Goal: Task Accomplishment & Management: Manage account settings

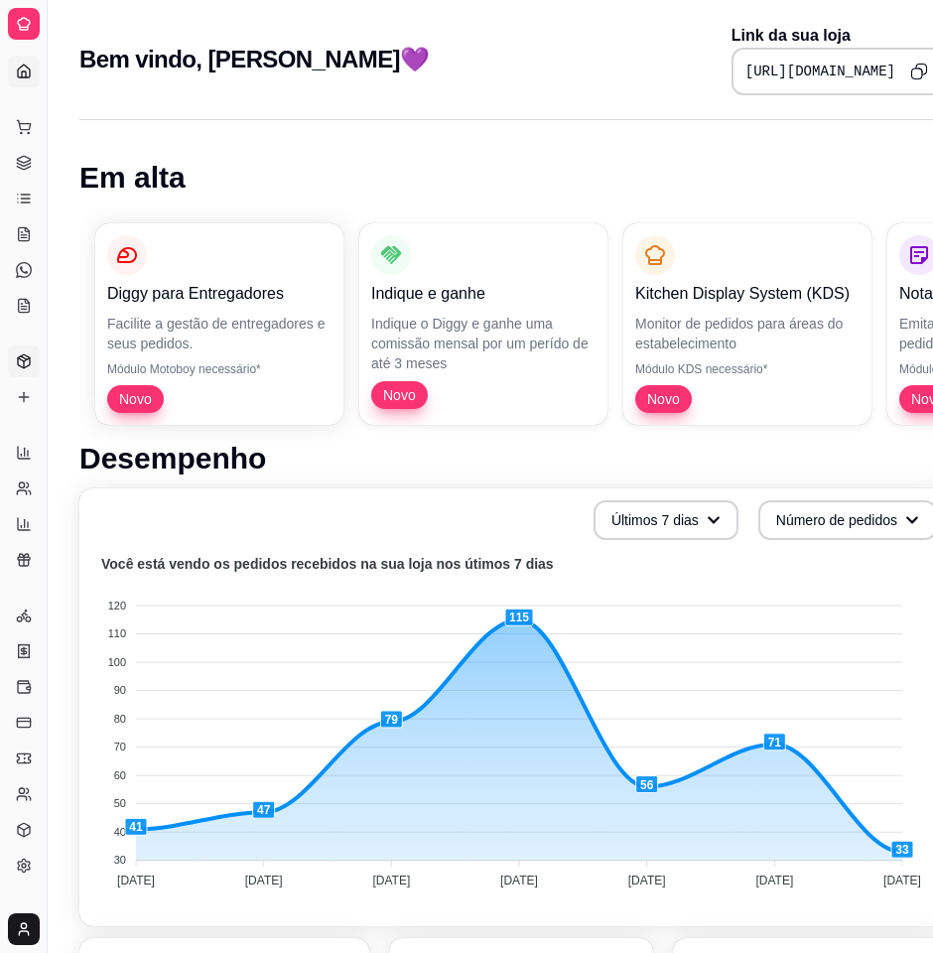
scroll to position [1, 29]
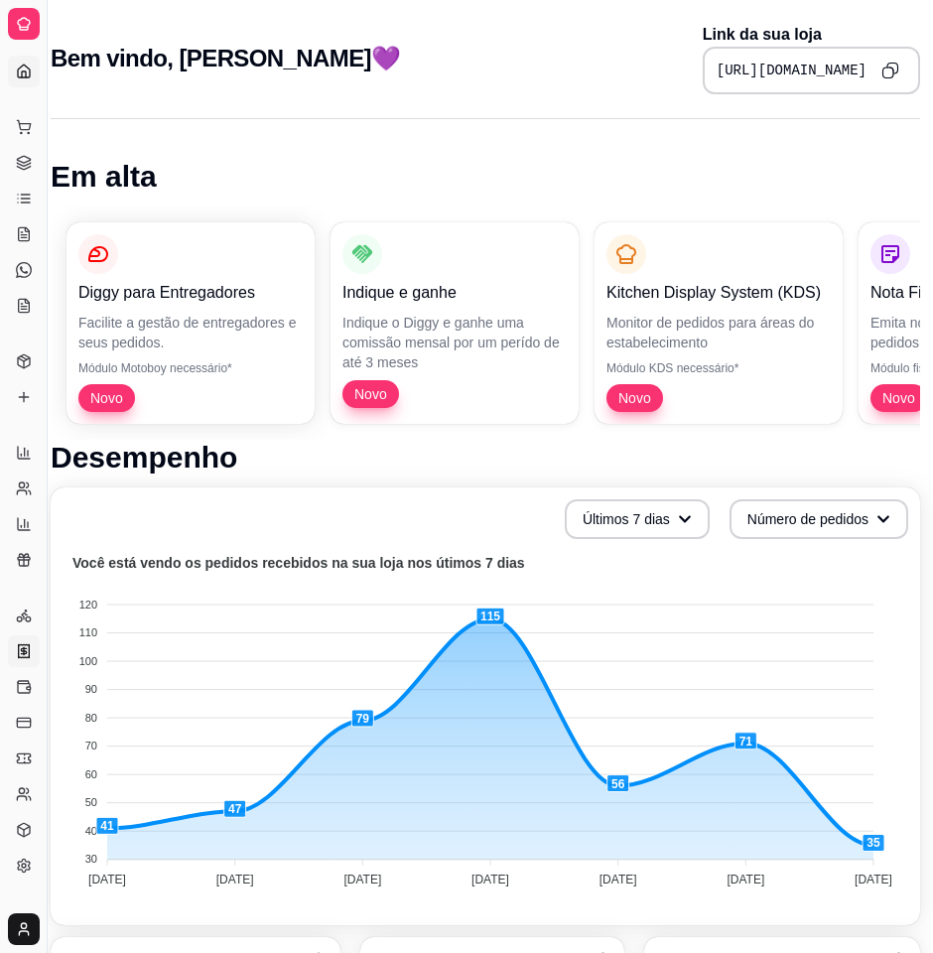
click at [19, 639] on link "Nota Fiscal (NFC-e)" at bounding box center [24, 651] width 32 height 32
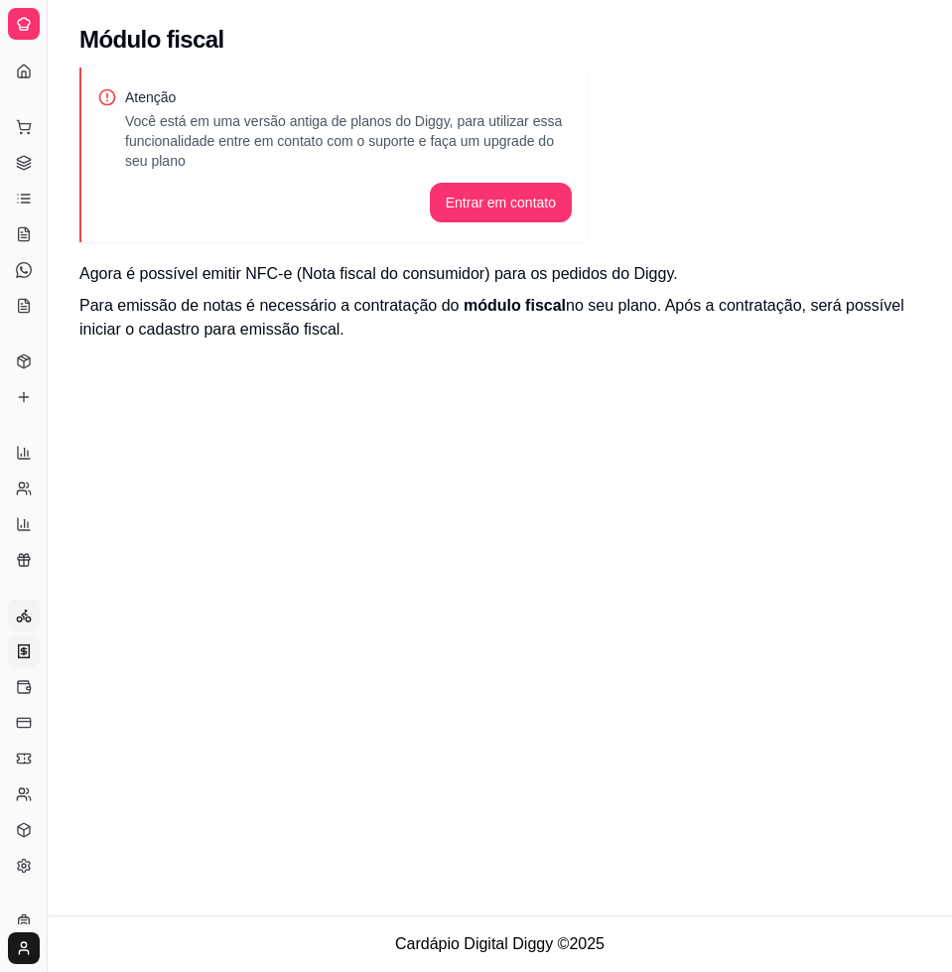
click at [24, 610] on icon at bounding box center [24, 616] width 16 height 16
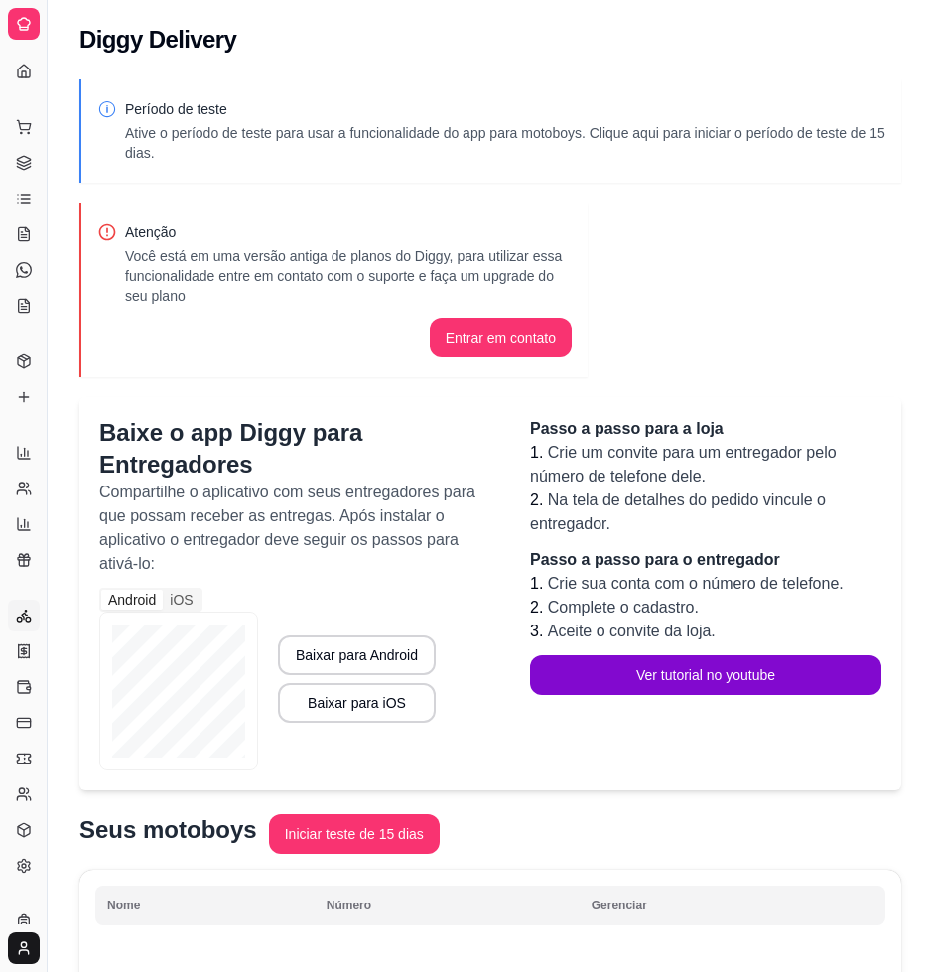
click at [23, 568] on div "Gerenciar" at bounding box center [23, 584] width 31 height 32
click at [23, 529] on icon at bounding box center [24, 524] width 12 height 12
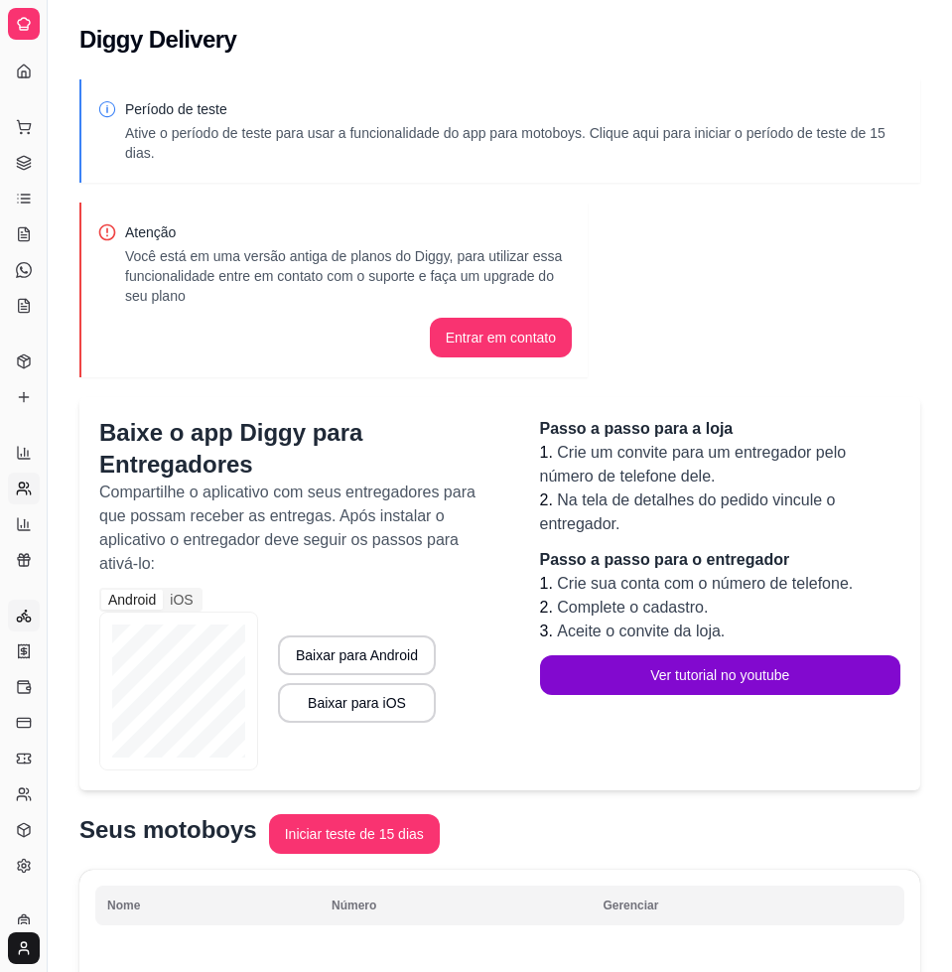
select select "TOTAL_OF_ORDERS"
select select "7"
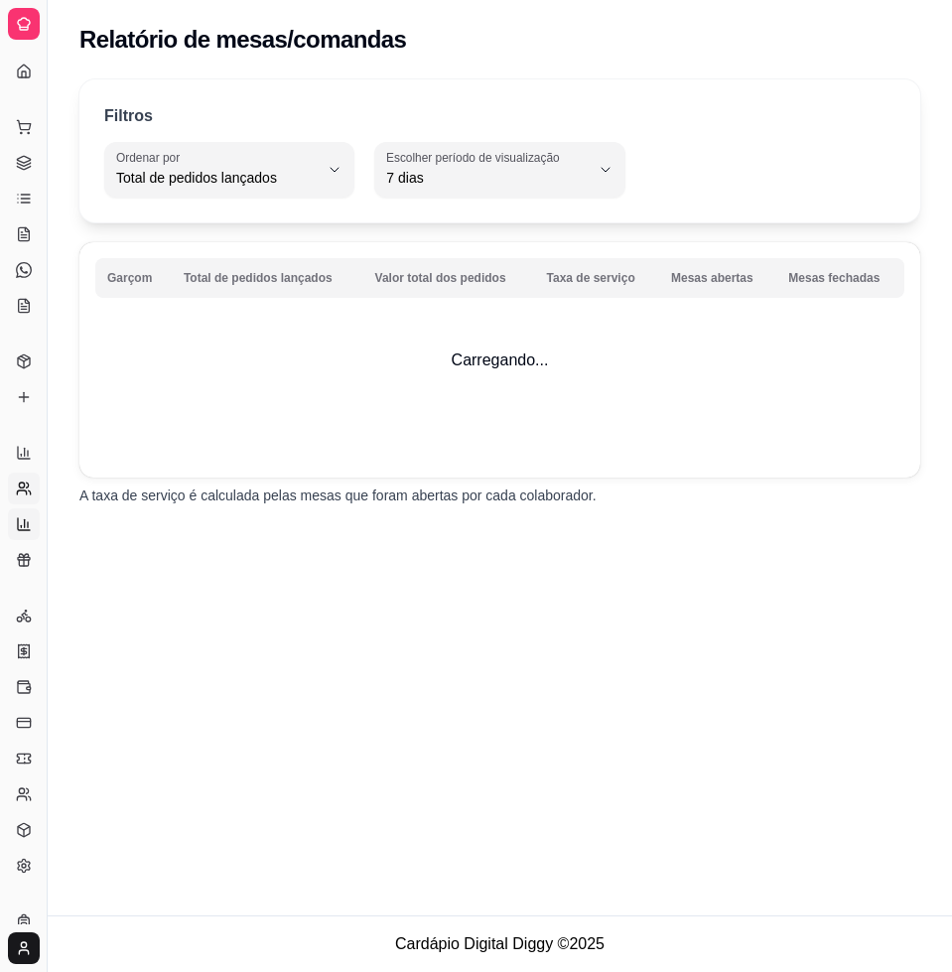
click at [28, 482] on icon at bounding box center [24, 489] width 16 height 16
select select "30"
select select "HIGHEST_TOTAL_SPENT_WITH_ORDERS"
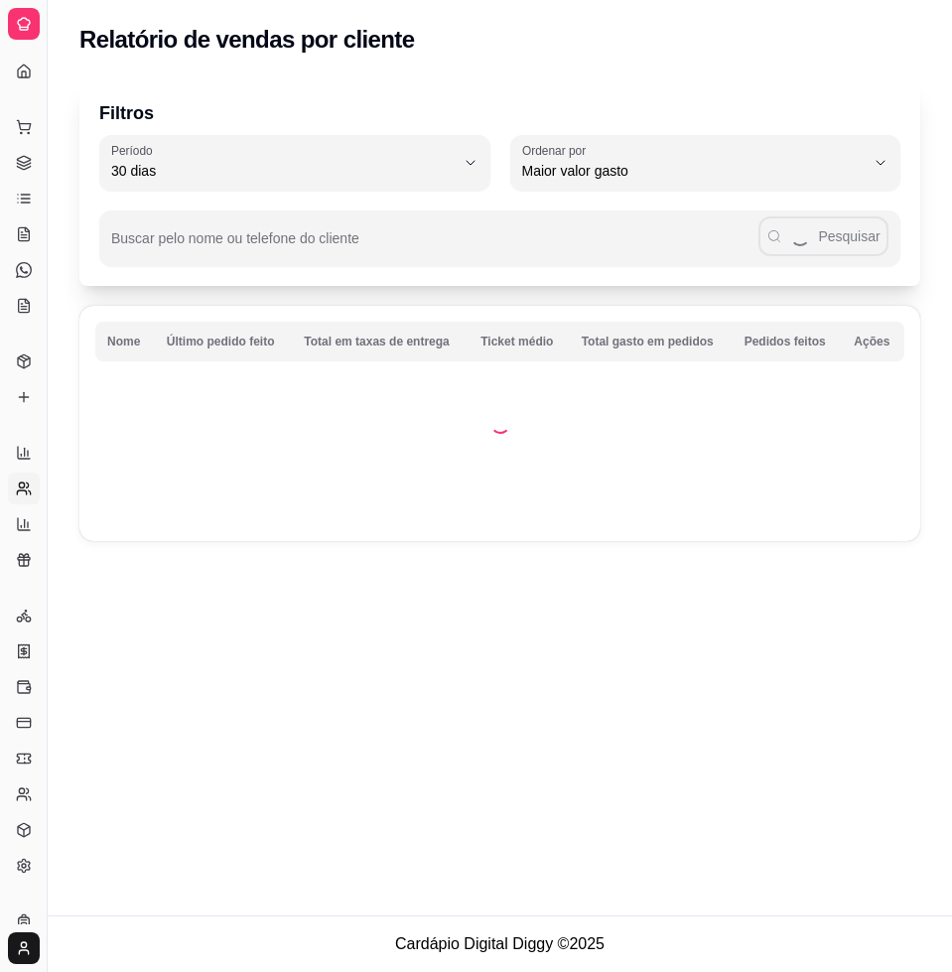
click at [27, 431] on div "Relatórios" at bounding box center [23, 421] width 31 height 32
click at [9, 373] on link "Produtos" at bounding box center [24, 362] width 32 height 32
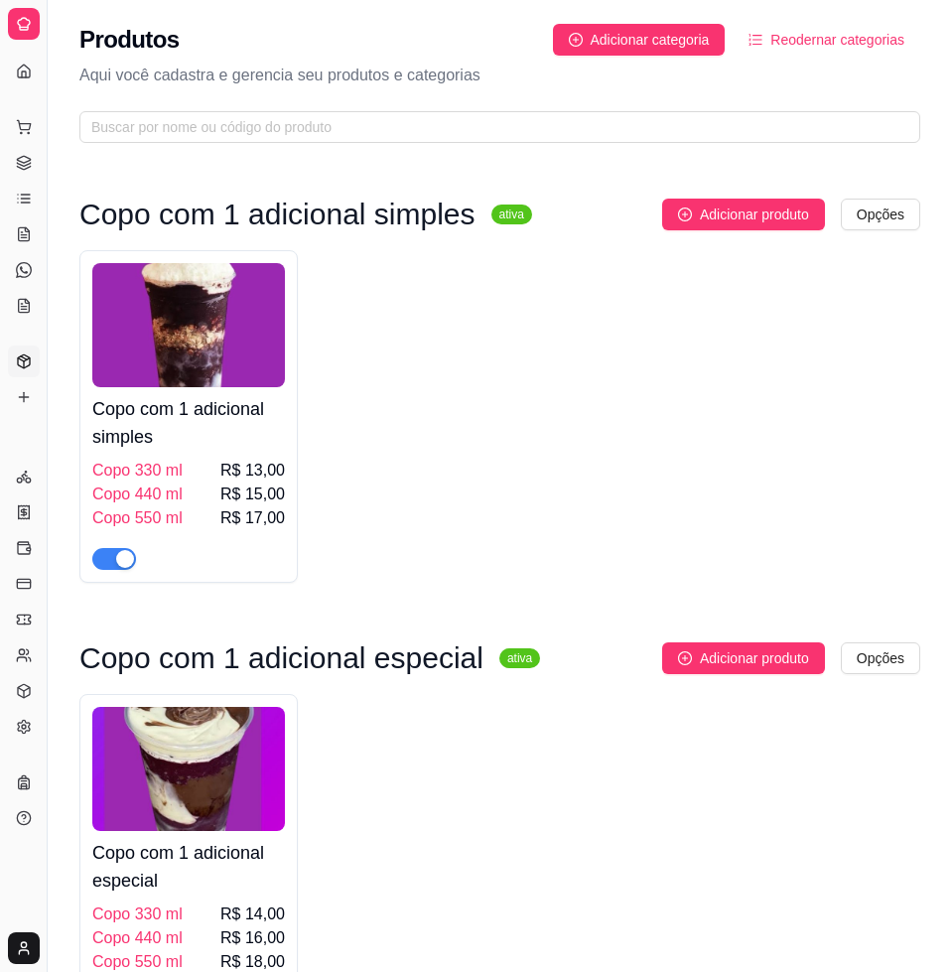
click at [22, 318] on div "Catálogo" at bounding box center [23, 330] width 31 height 32
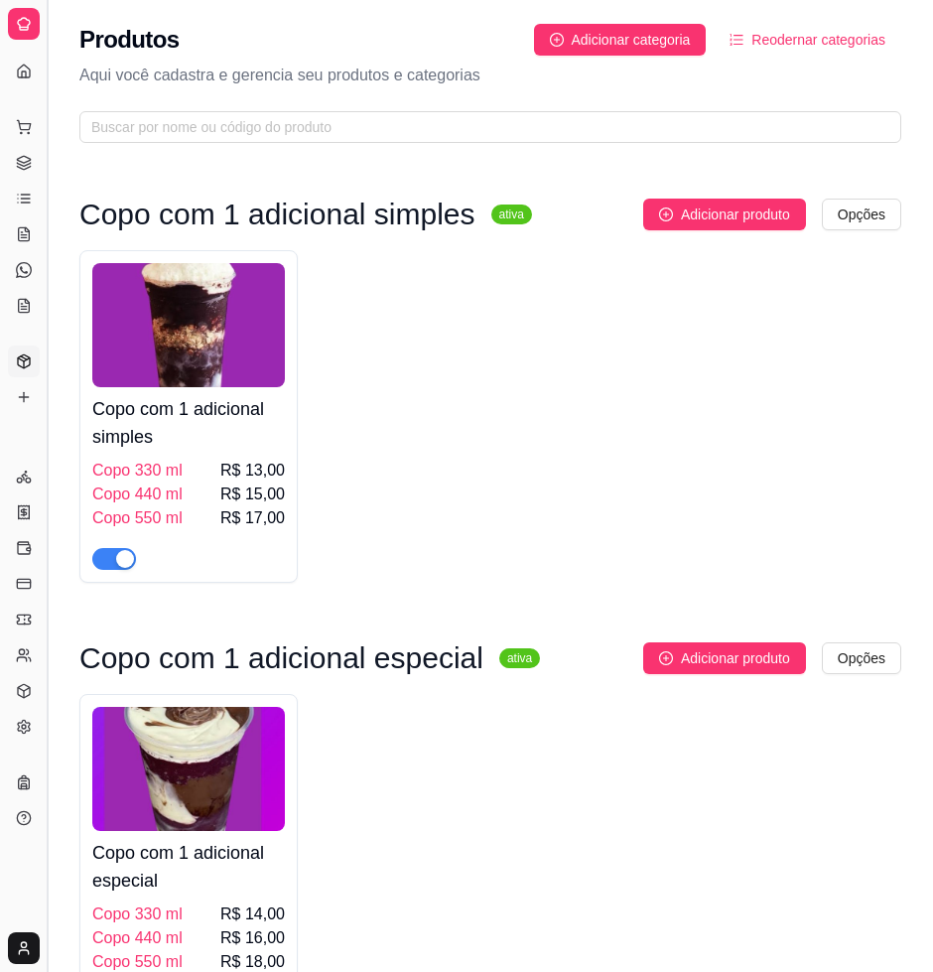
click at [48, 227] on button "Toggle Sidebar" at bounding box center [47, 486] width 16 height 972
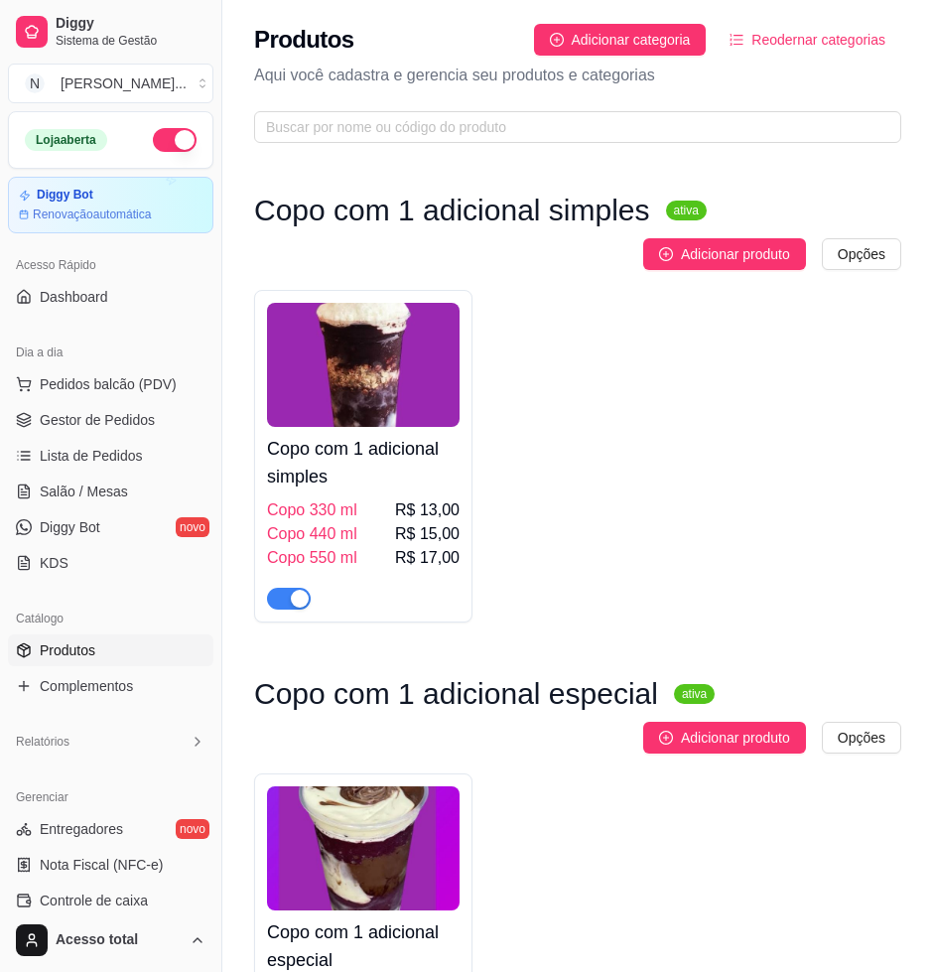
scroll to position [248, 0]
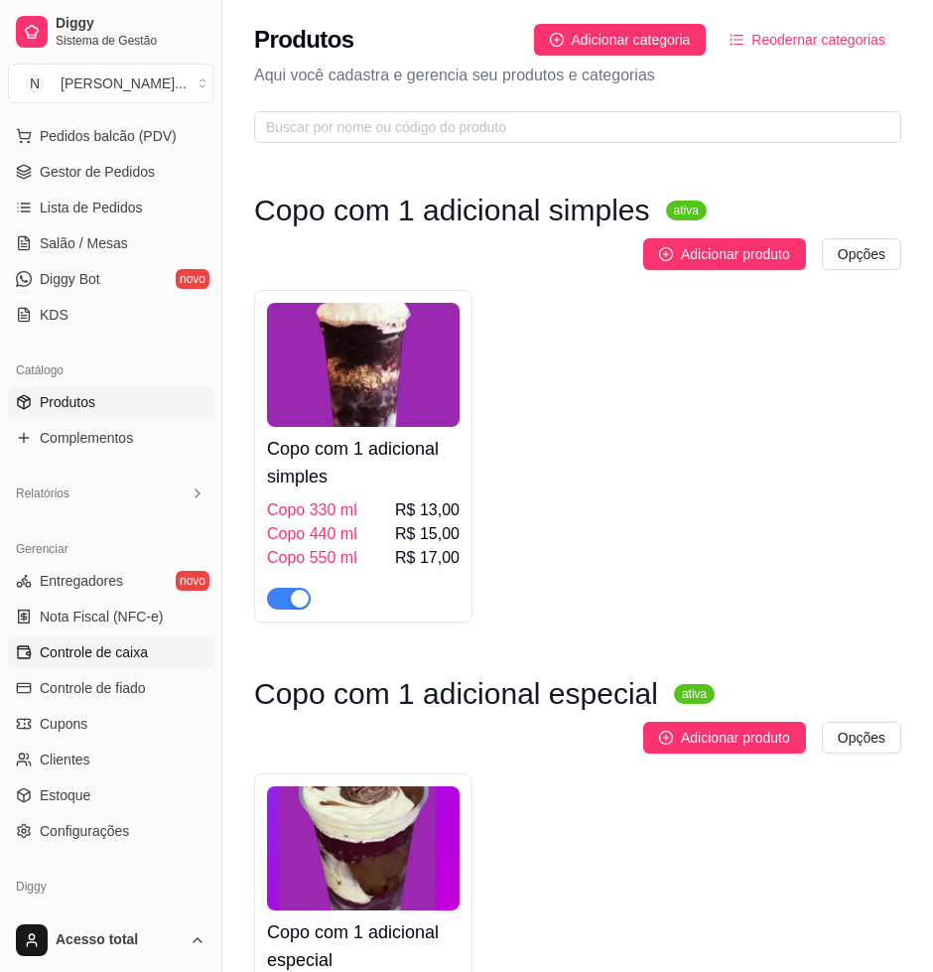
click at [126, 660] on span "Controle de caixa" at bounding box center [94, 652] width 108 height 20
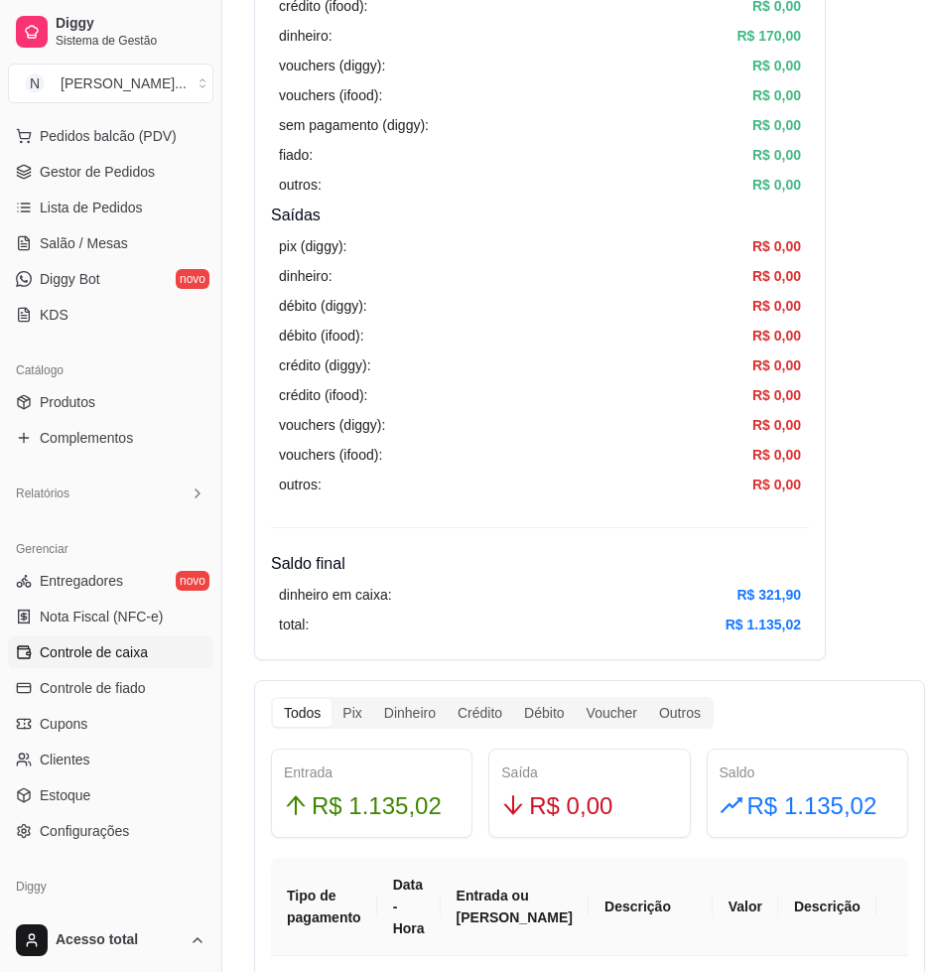
scroll to position [621, 0]
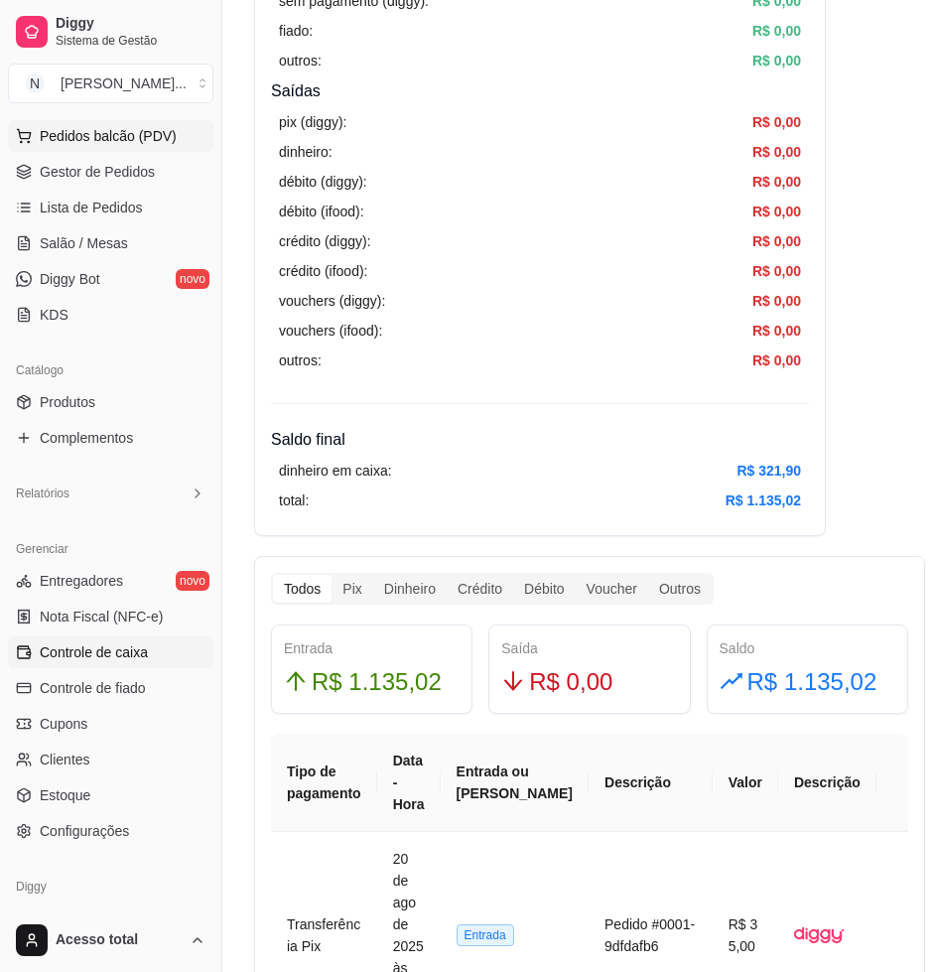
click at [44, 133] on span "Pedidos balcão (PDV)" at bounding box center [108, 136] width 137 height 20
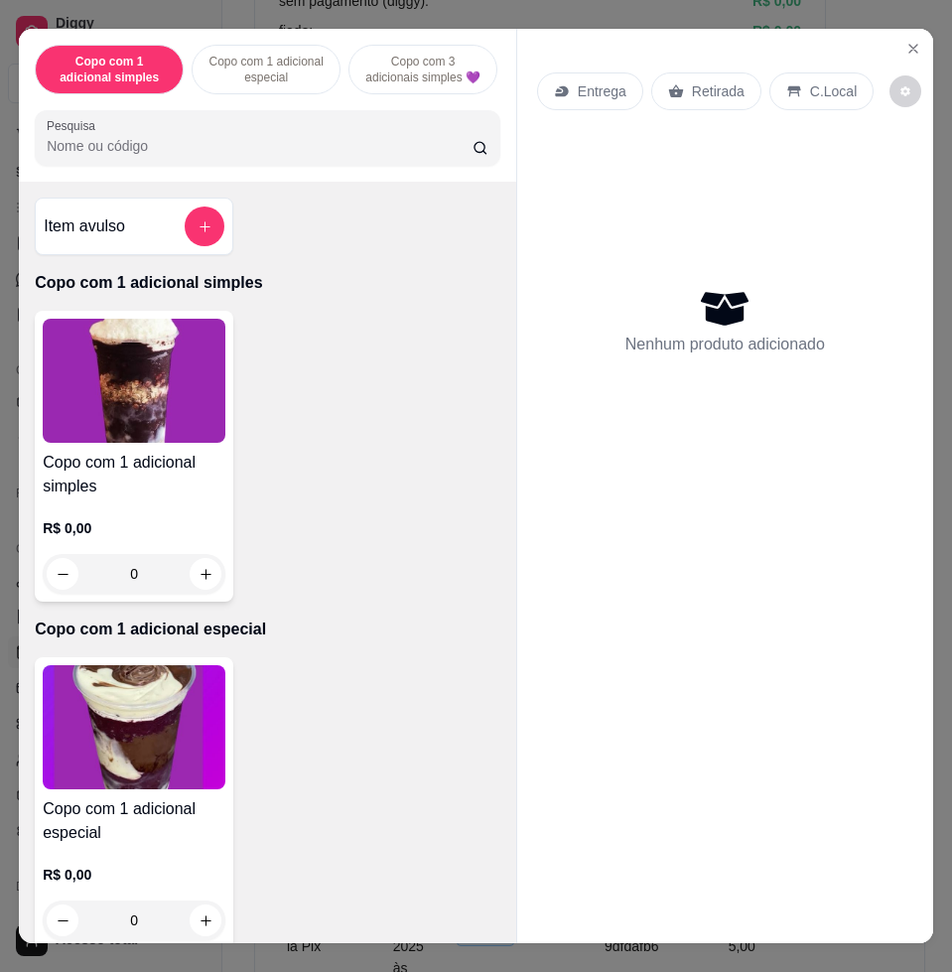
click at [248, 138] on div at bounding box center [268, 138] width 442 height 40
click at [204, 229] on button "add-separate-item" at bounding box center [205, 227] width 40 height 40
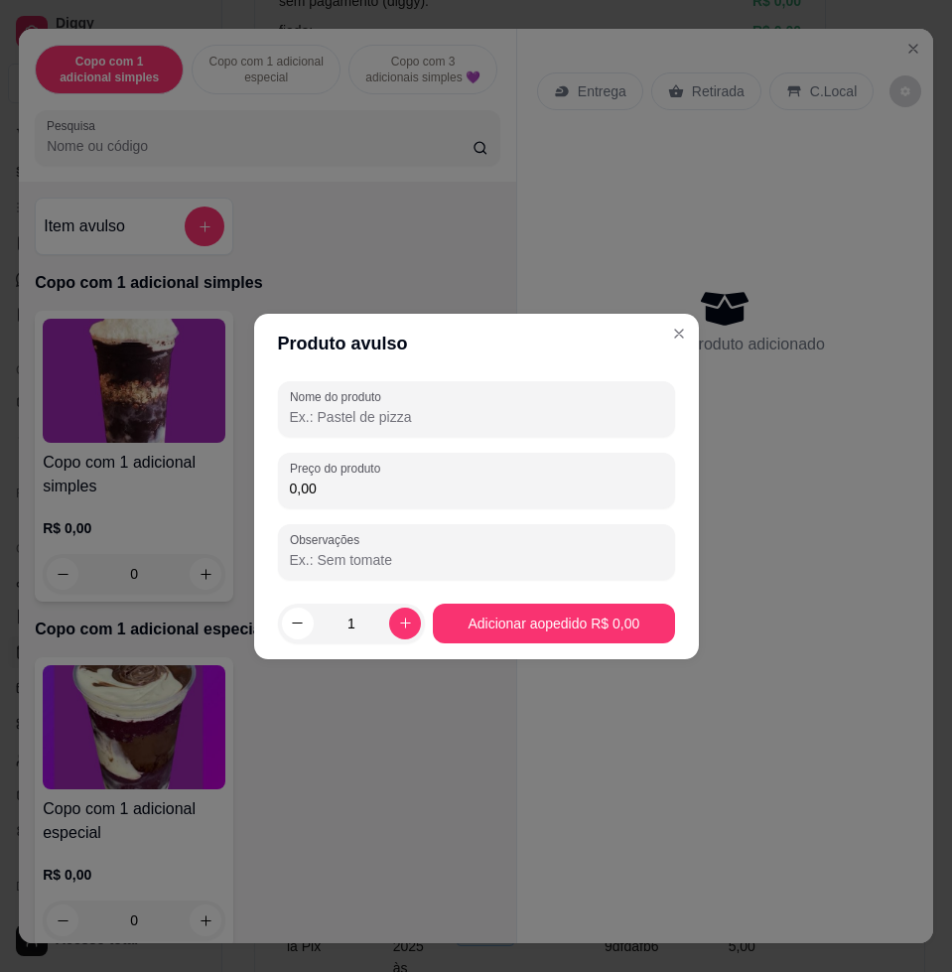
click at [561, 514] on div "Nome do produto Preço do produto 0,00 Observações" at bounding box center [476, 480] width 397 height 199
drag, startPoint x: 557, startPoint y: 507, endPoint x: 541, endPoint y: 491, distance: 22.5
click at [552, 502] on div "Nome do produto Preço do produto 0,00 Observações" at bounding box center [476, 480] width 397 height 199
click at [541, 491] on input "0,00" at bounding box center [476, 489] width 373 height 20
type input "4,50"
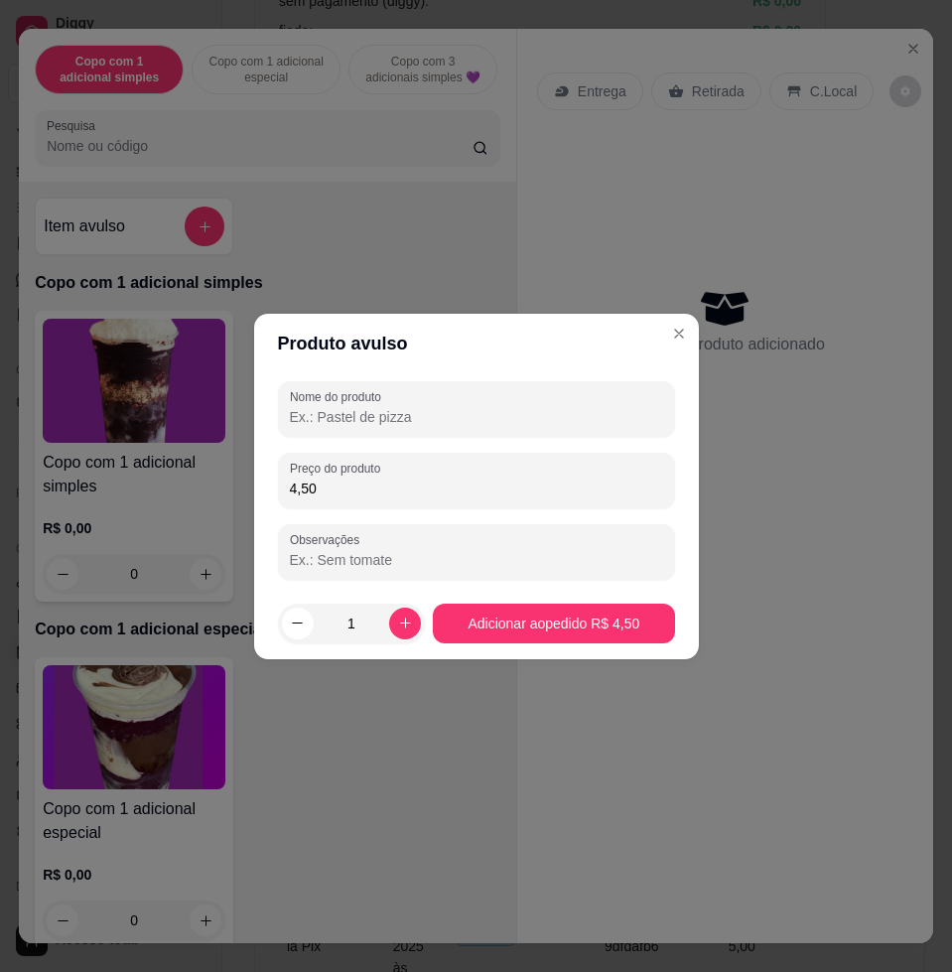
click at [515, 413] on input "Nome do produto" at bounding box center [476, 417] width 373 height 20
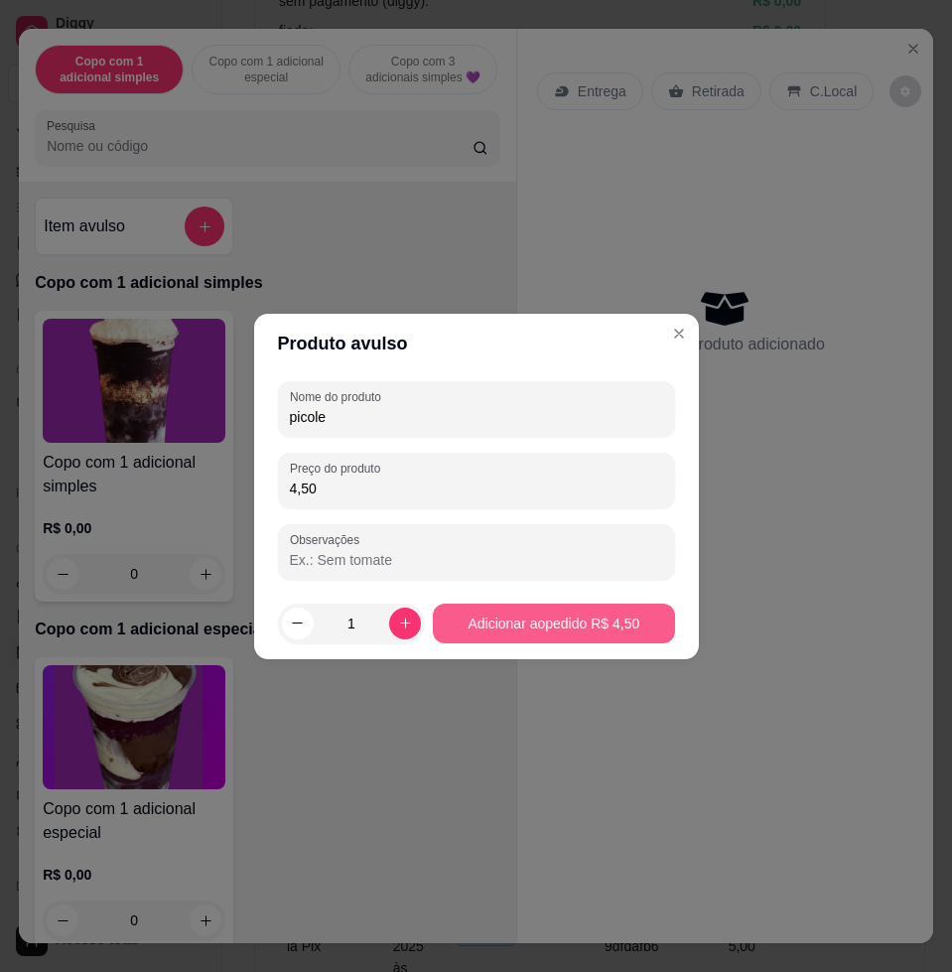
type input "picole"
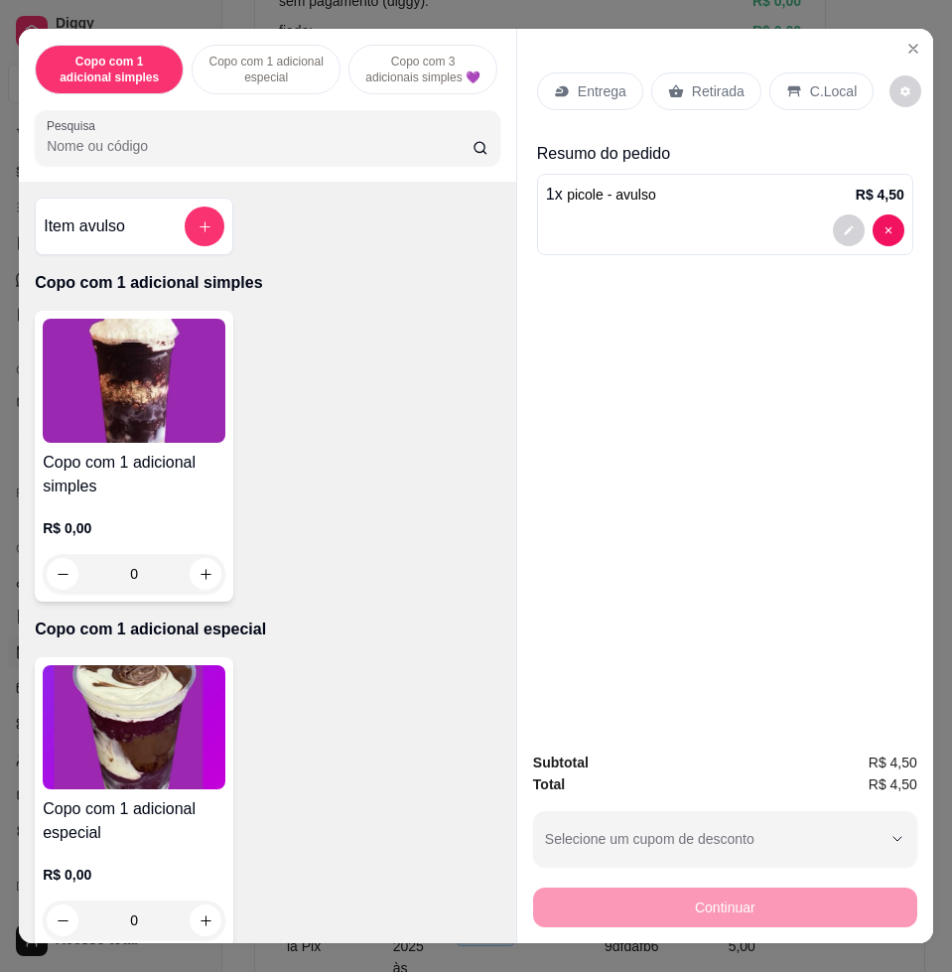
click at [817, 81] on p "C.Local" at bounding box center [833, 91] width 47 height 20
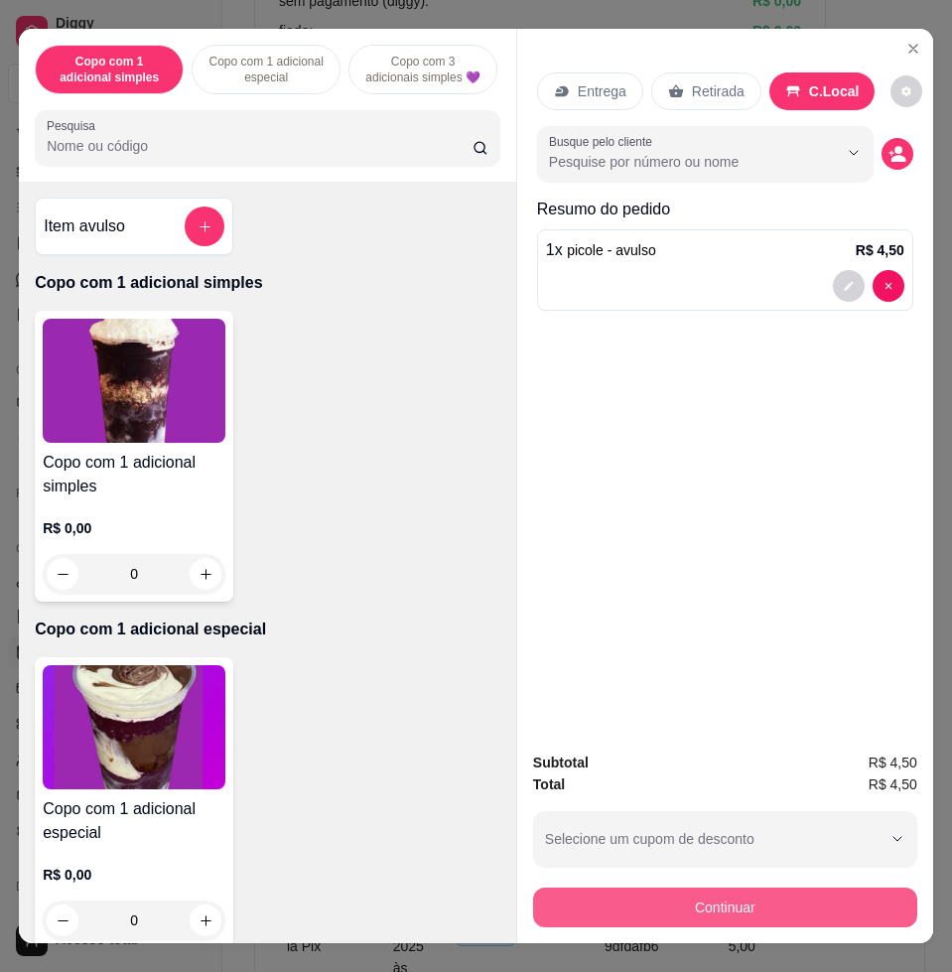
click at [752, 896] on button "Continuar" at bounding box center [725, 908] width 384 height 40
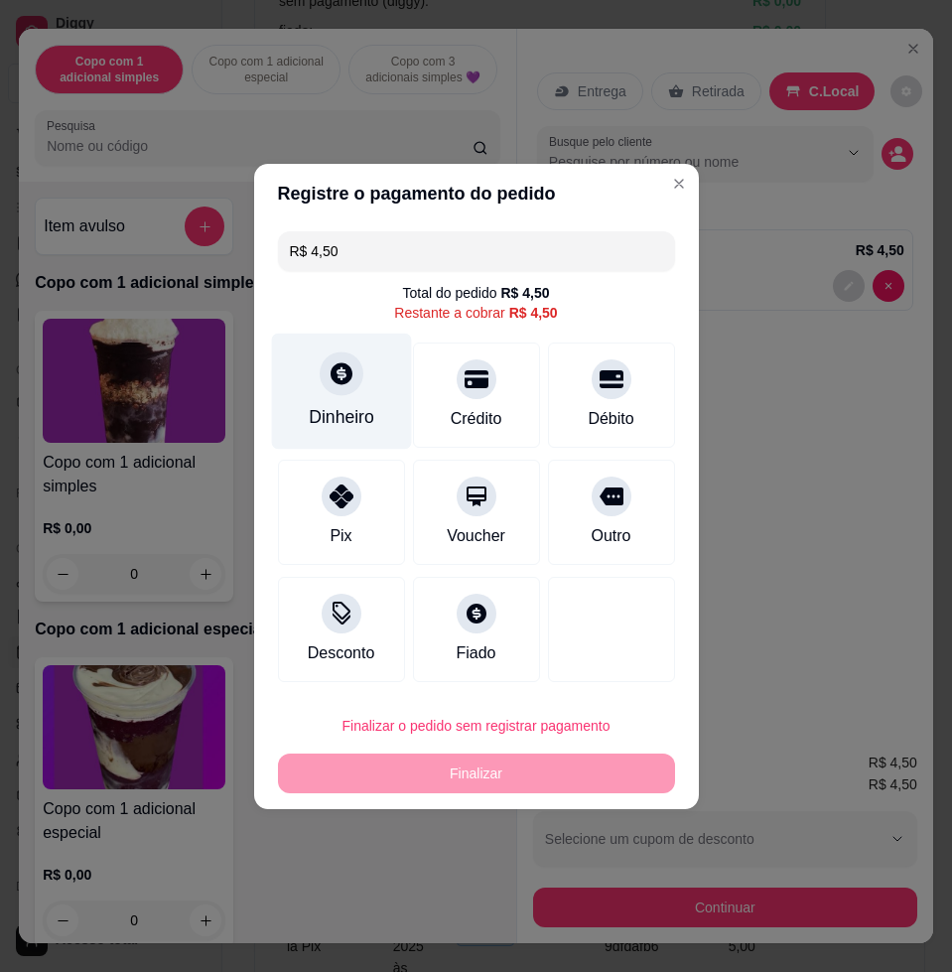
click at [316, 400] on div "Dinheiro" at bounding box center [341, 391] width 140 height 116
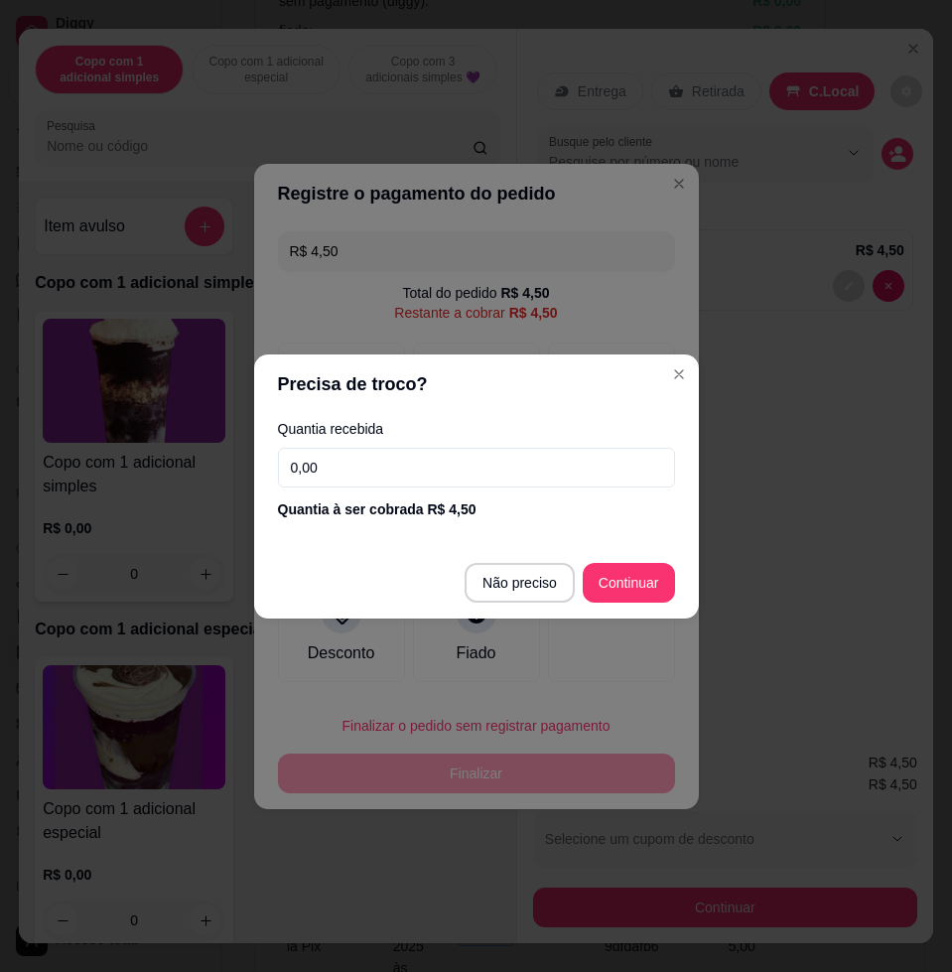
click at [426, 443] on div "Quantia recebida 0,00 Quantia à ser cobrada R$ 4,50" at bounding box center [476, 470] width 445 height 113
click at [454, 494] on div "Quantia recebida 0,00 Quantia à ser cobrada R$ 4,50" at bounding box center [476, 470] width 445 height 113
click at [460, 479] on input "0,00" at bounding box center [476, 468] width 397 height 40
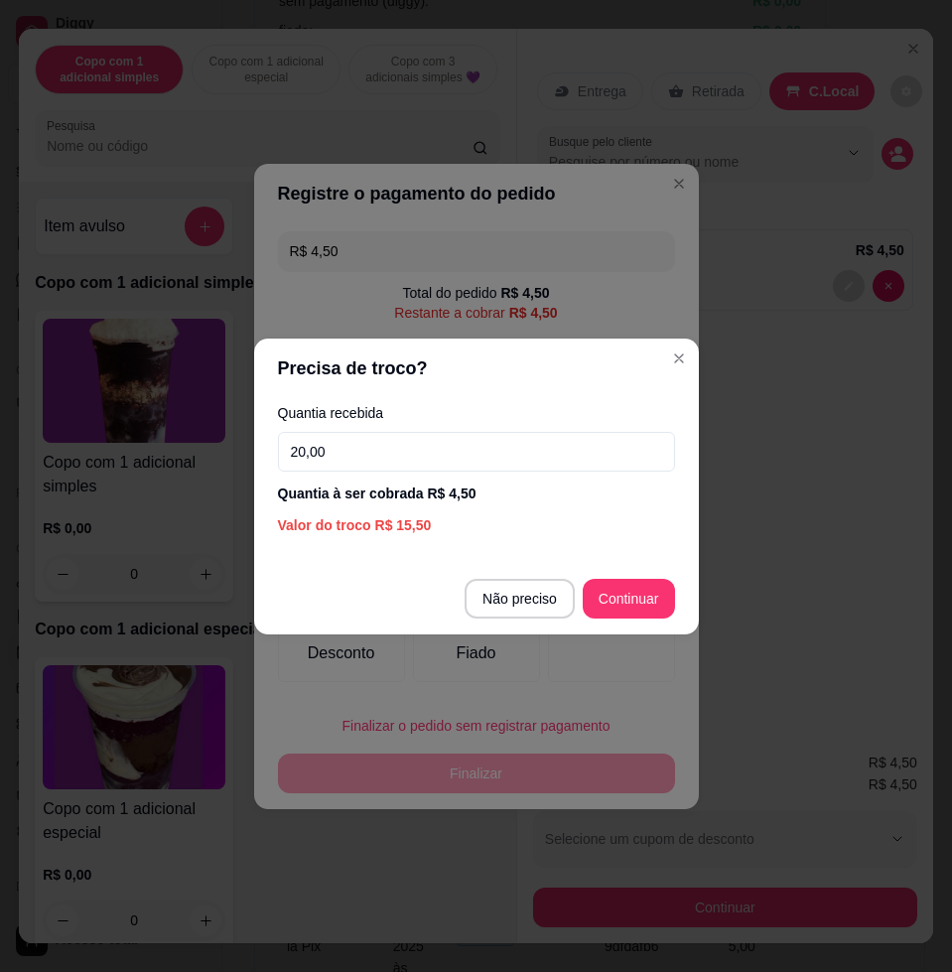
type input "20,00"
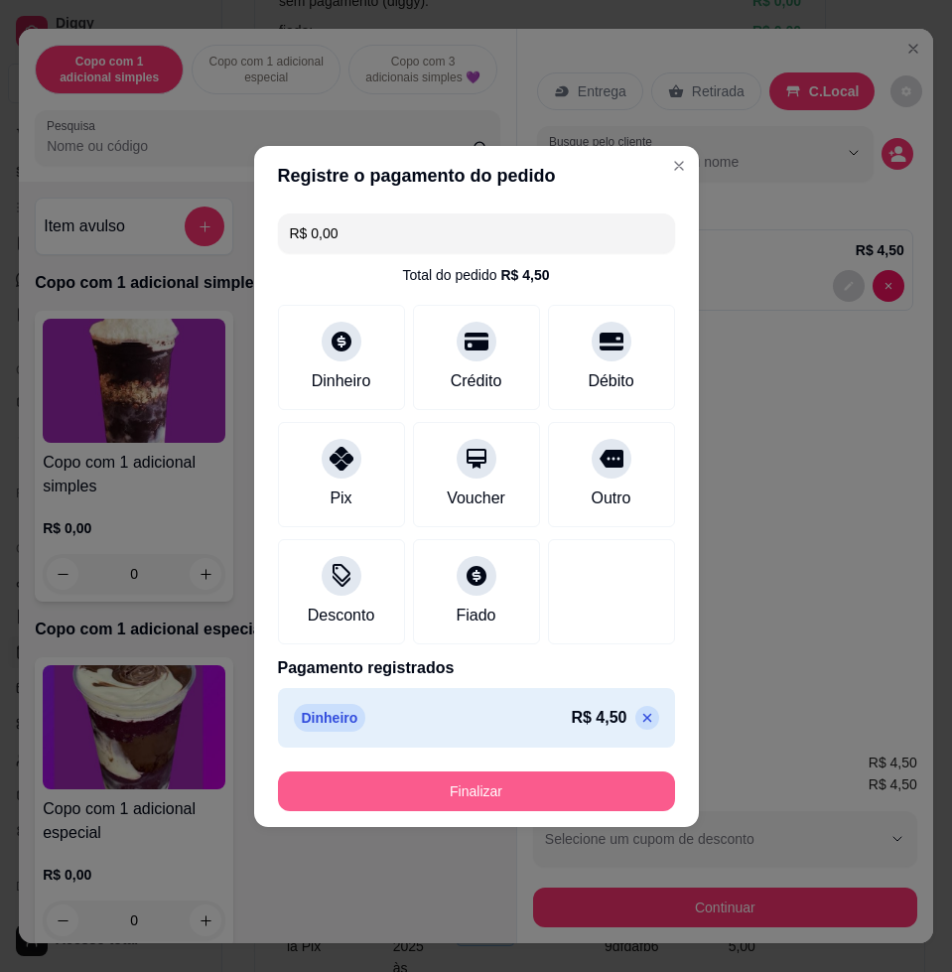
click at [586, 798] on button "Finalizar" at bounding box center [476, 791] width 397 height 40
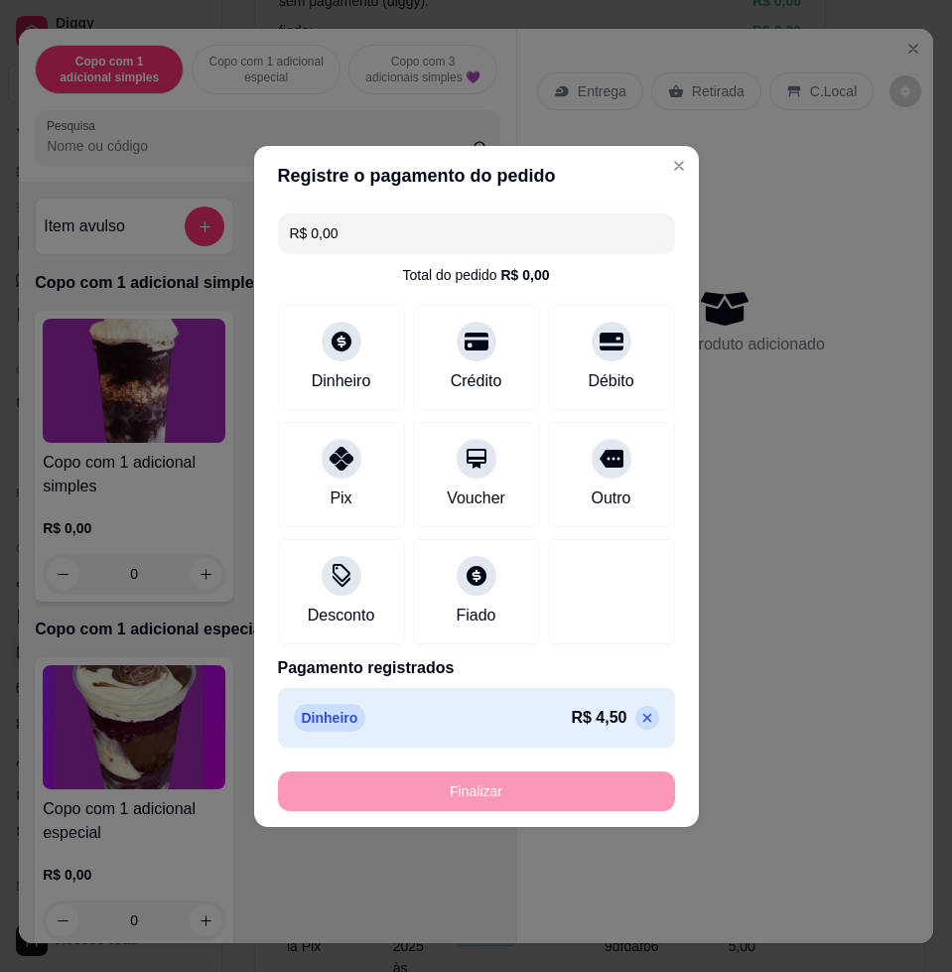
type input "-R$ 4,50"
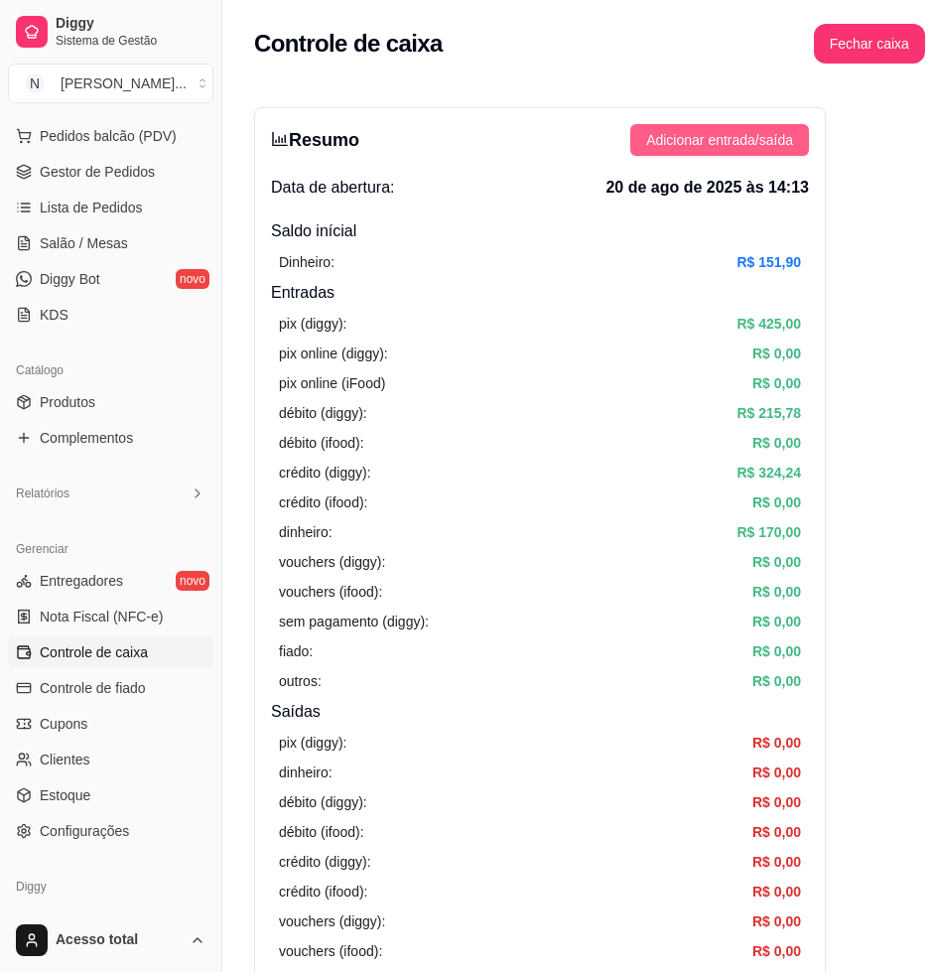
drag, startPoint x: 785, startPoint y: 154, endPoint x: 776, endPoint y: 149, distance: 10.2
click at [776, 149] on button "Adicionar entrada/saída" at bounding box center [719, 140] width 179 height 32
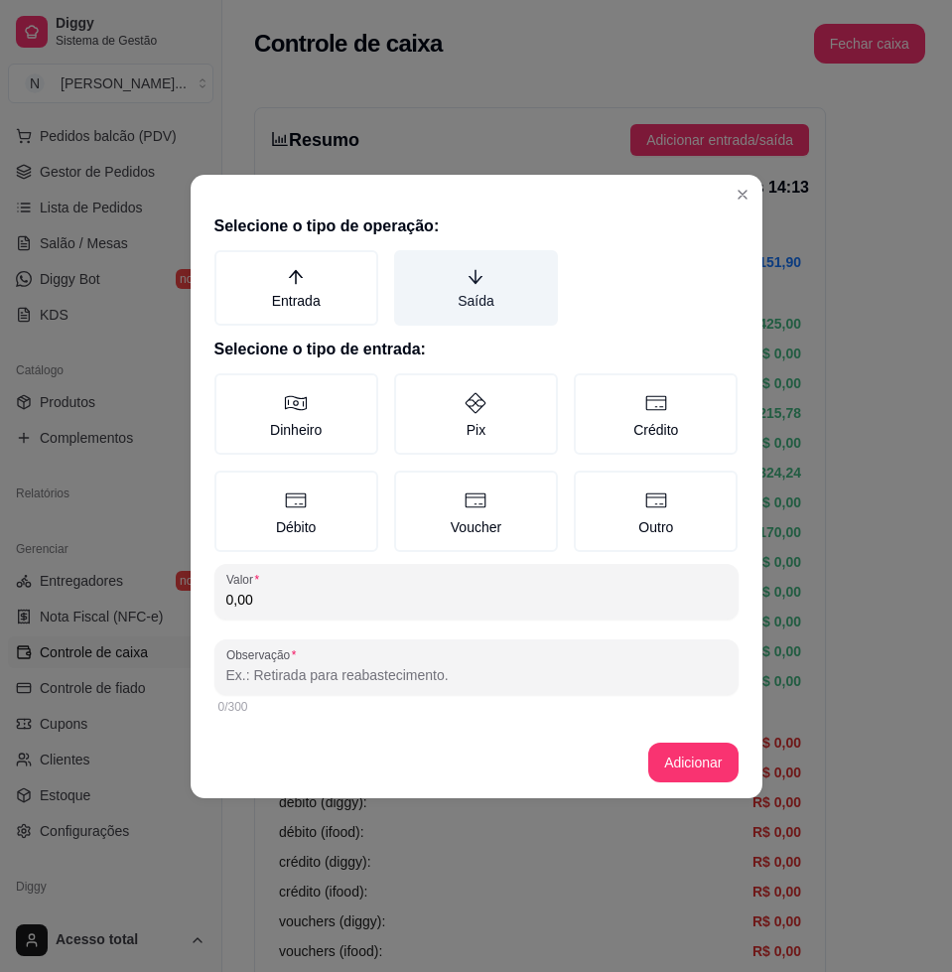
click at [442, 286] on label "Saída" at bounding box center [476, 287] width 164 height 75
click at [409, 265] on button "Saída" at bounding box center [401, 257] width 16 height 16
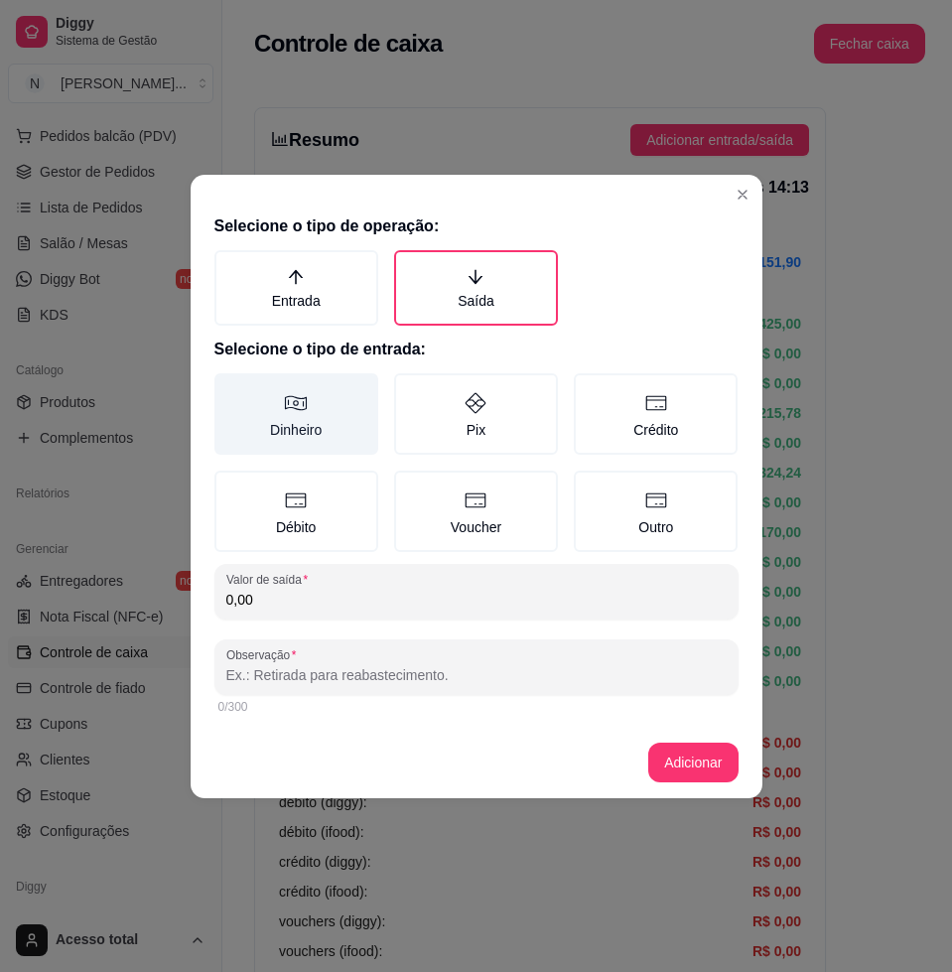
drag, startPoint x: 365, startPoint y: 373, endPoint x: 351, endPoint y: 389, distance: 21.1
click at [352, 387] on label "Dinheiro" at bounding box center [296, 413] width 164 height 81
click at [229, 387] on button "Dinheiro" at bounding box center [221, 380] width 16 height 16
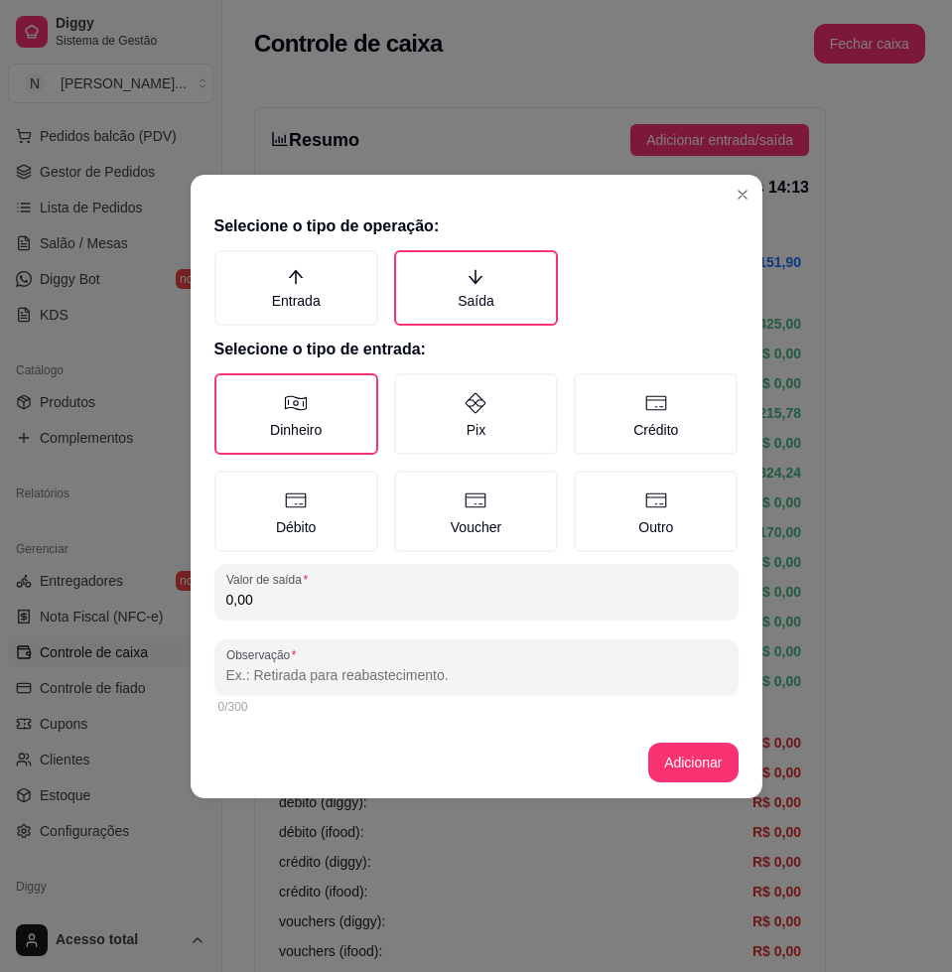
click at [304, 564] on div "Valor de saída 0,00" at bounding box center [476, 592] width 524 height 56
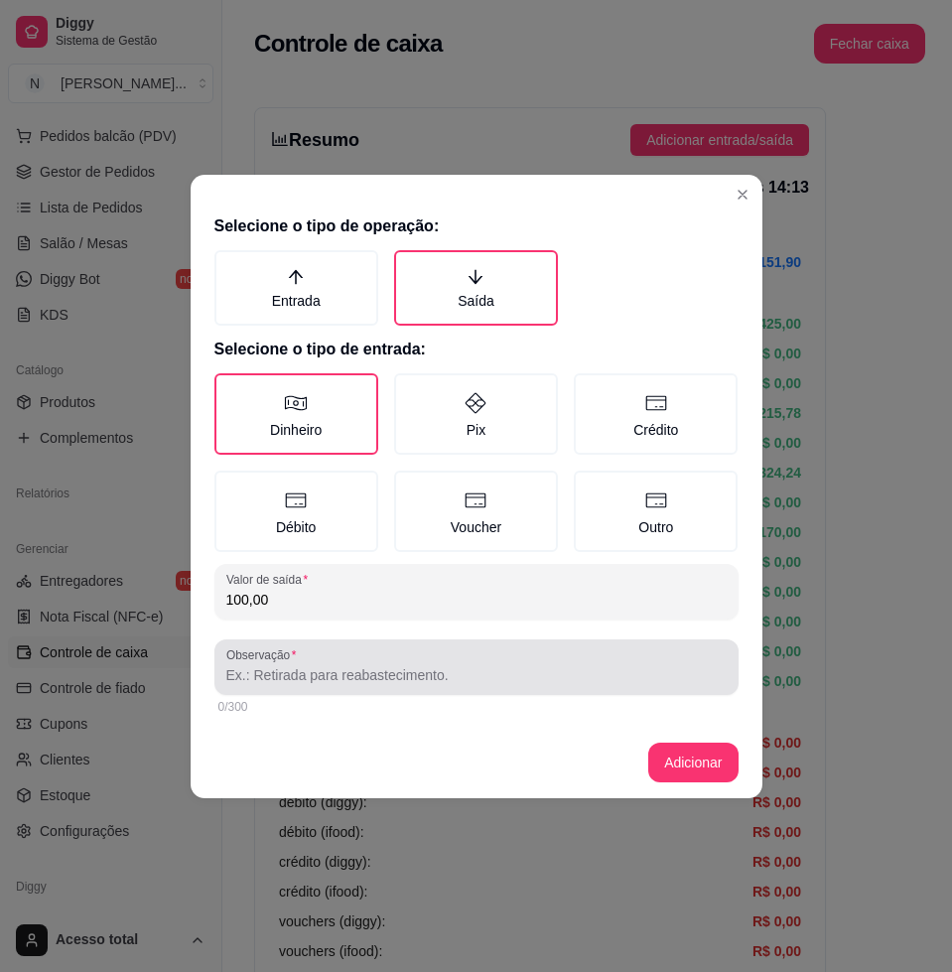
type input "100,00"
click at [274, 687] on div "Observação" at bounding box center [476, 667] width 524 height 56
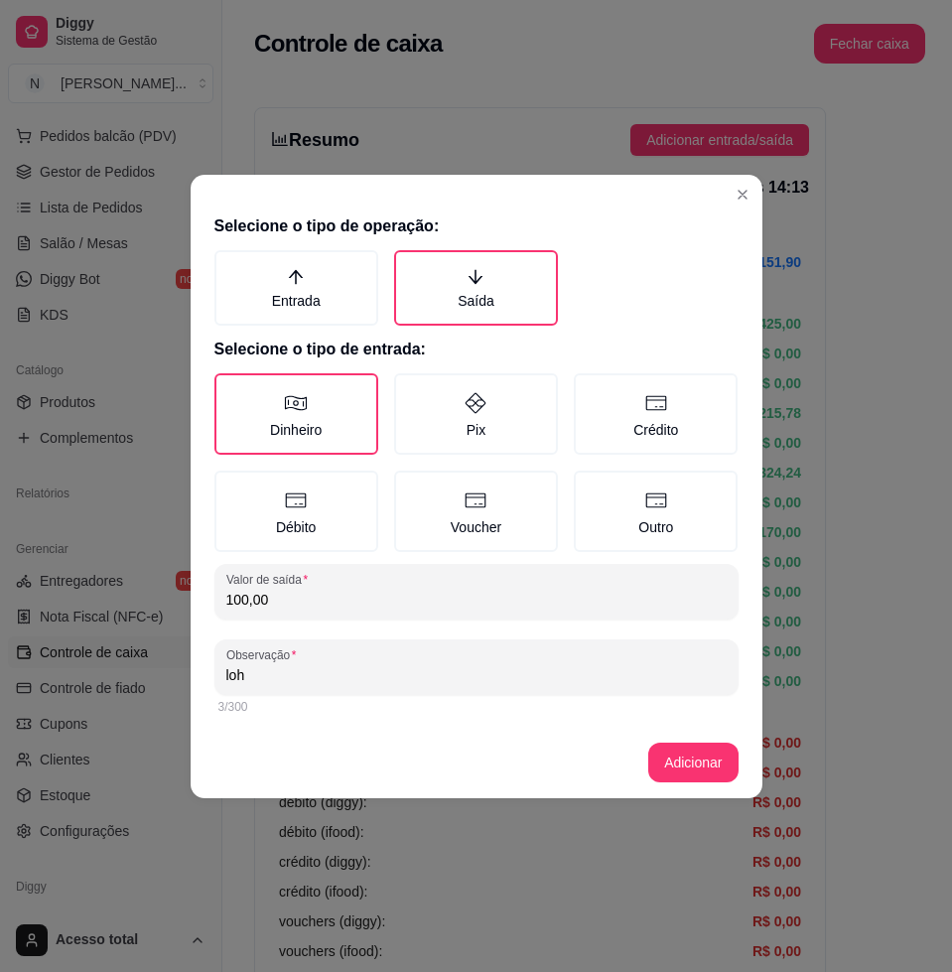
type input "loh"
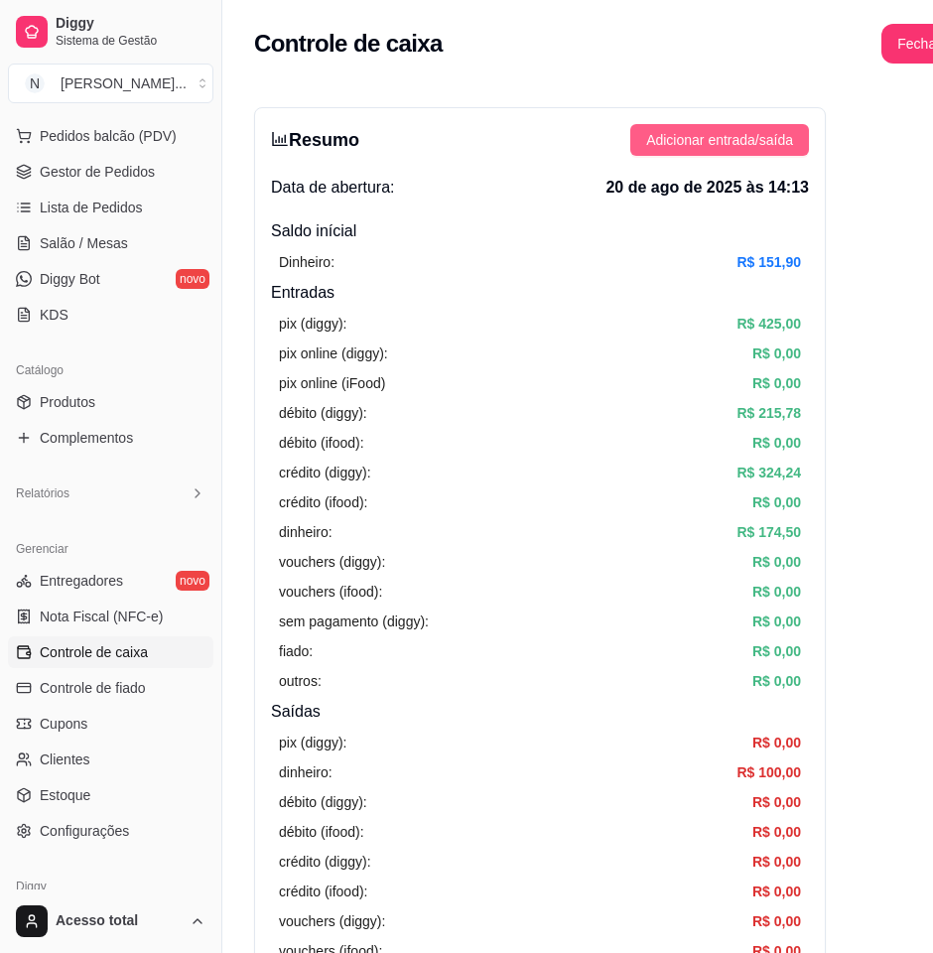
click at [739, 135] on span "Adicionar entrada/saída" at bounding box center [719, 140] width 147 height 22
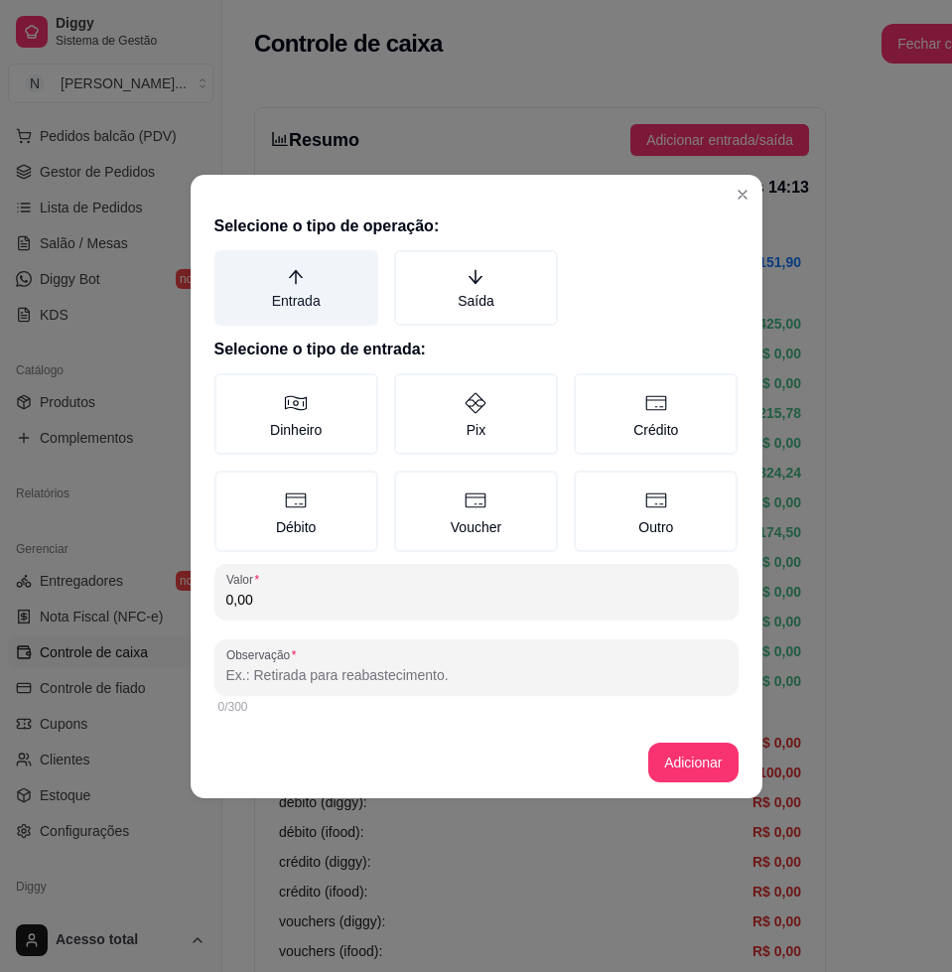
click at [339, 285] on label "Entrada" at bounding box center [296, 287] width 164 height 75
click at [229, 265] on button "Entrada" at bounding box center [221, 257] width 16 height 16
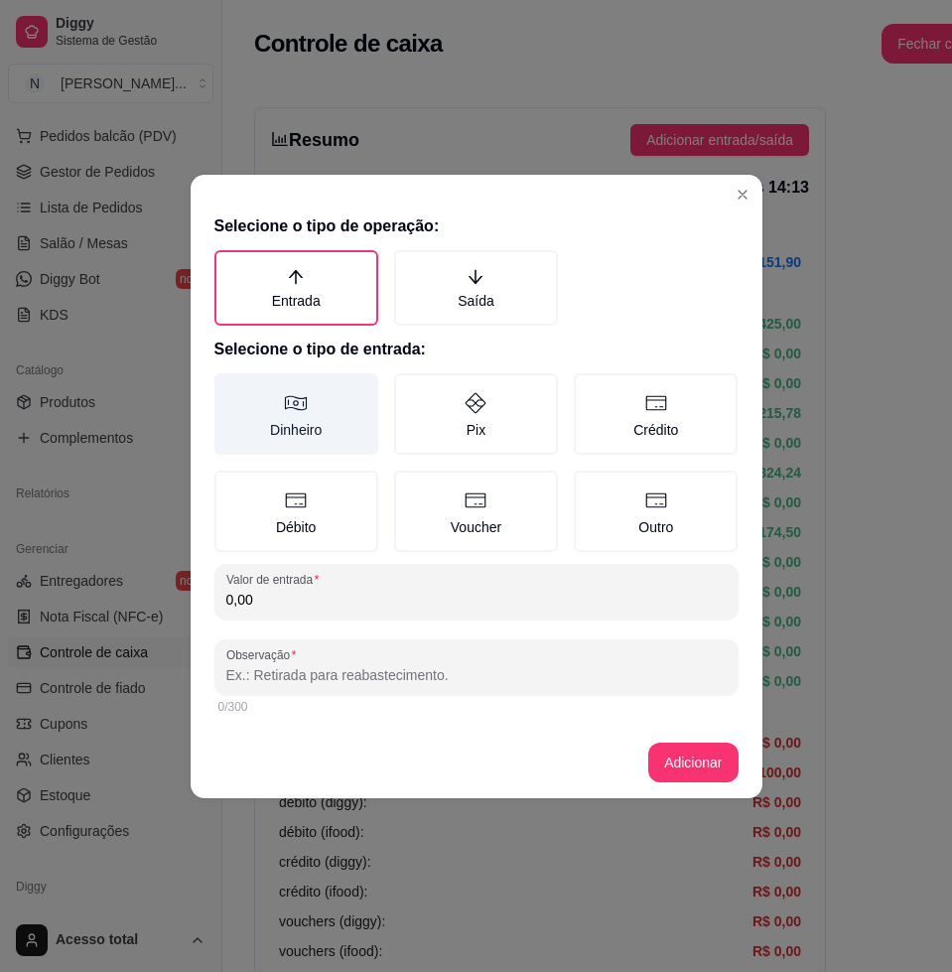
click at [327, 431] on label "Dinheiro" at bounding box center [296, 413] width 164 height 81
click at [229, 388] on button "Dinheiro" at bounding box center [221, 380] width 16 height 16
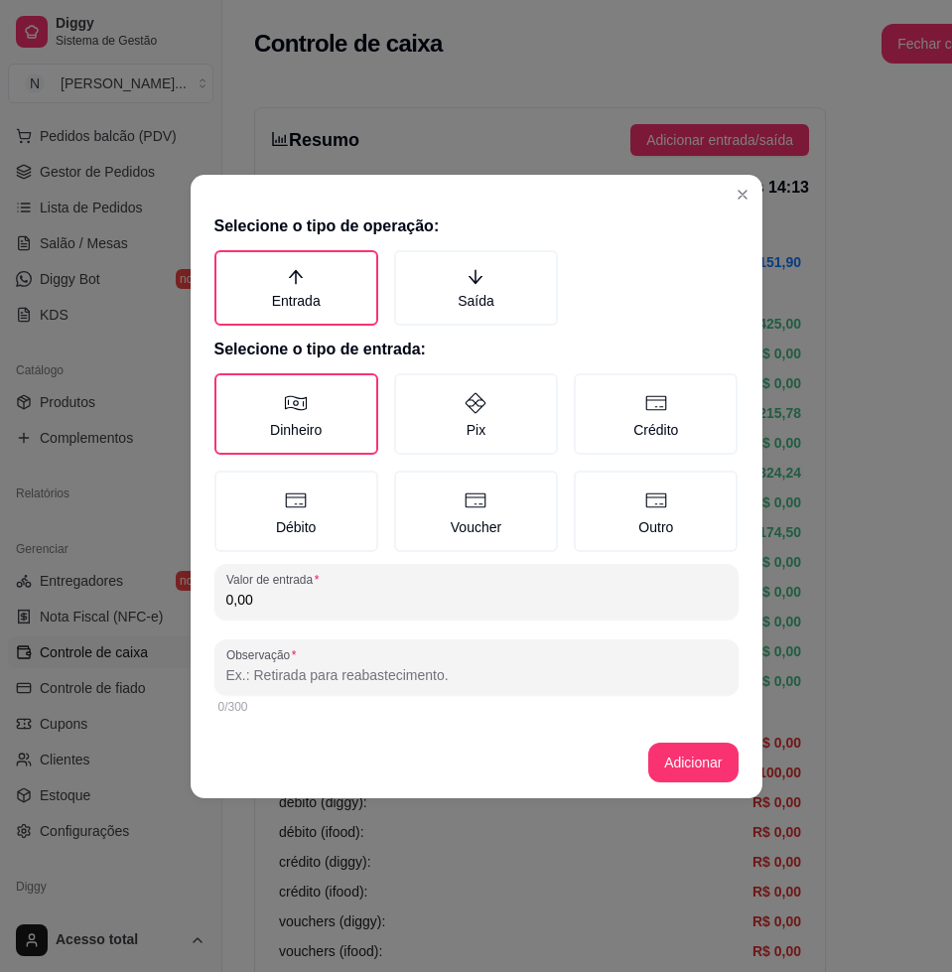
click at [359, 599] on input "0,00" at bounding box center [476, 600] width 500 height 20
type input "30,00"
click at [349, 669] on input "Observação" at bounding box center [476, 675] width 500 height 20
type input "estava na sacolinha"
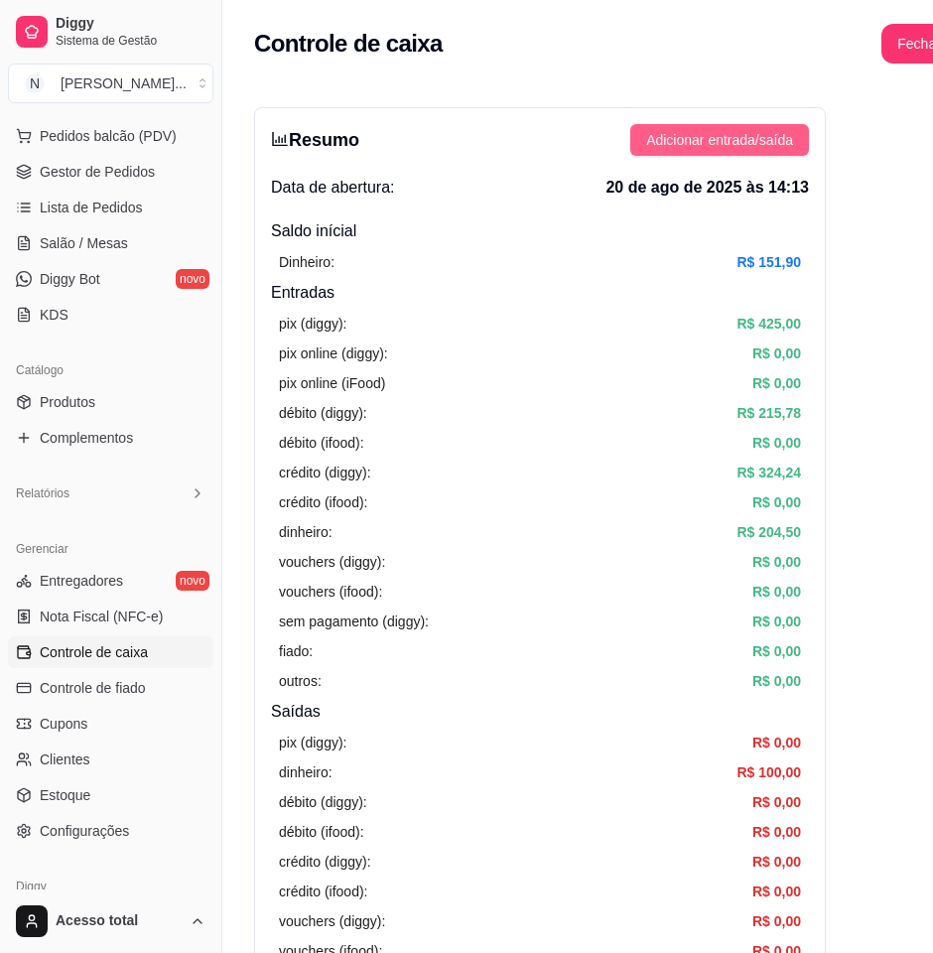
click at [707, 129] on span "Adicionar entrada/saída" at bounding box center [719, 140] width 147 height 22
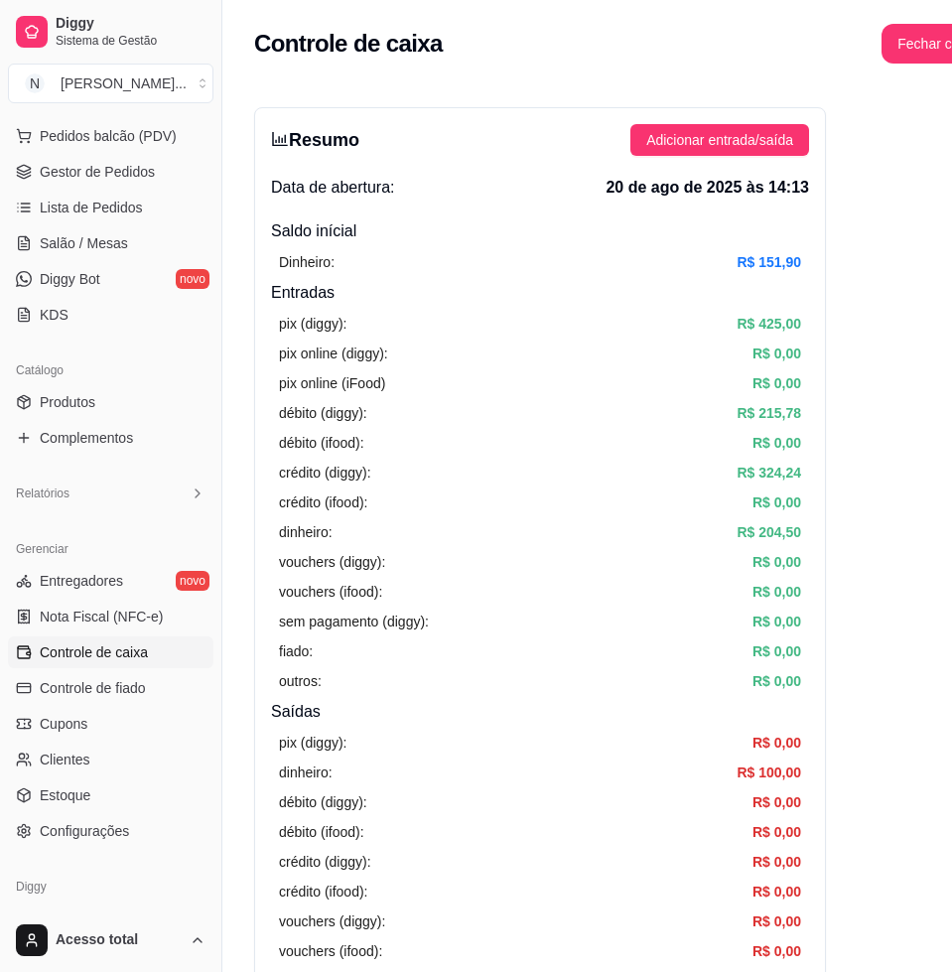
click at [464, 268] on label "Saída" at bounding box center [476, 286] width 164 height 75
click at [409, 264] on button "Saída" at bounding box center [401, 256] width 16 height 16
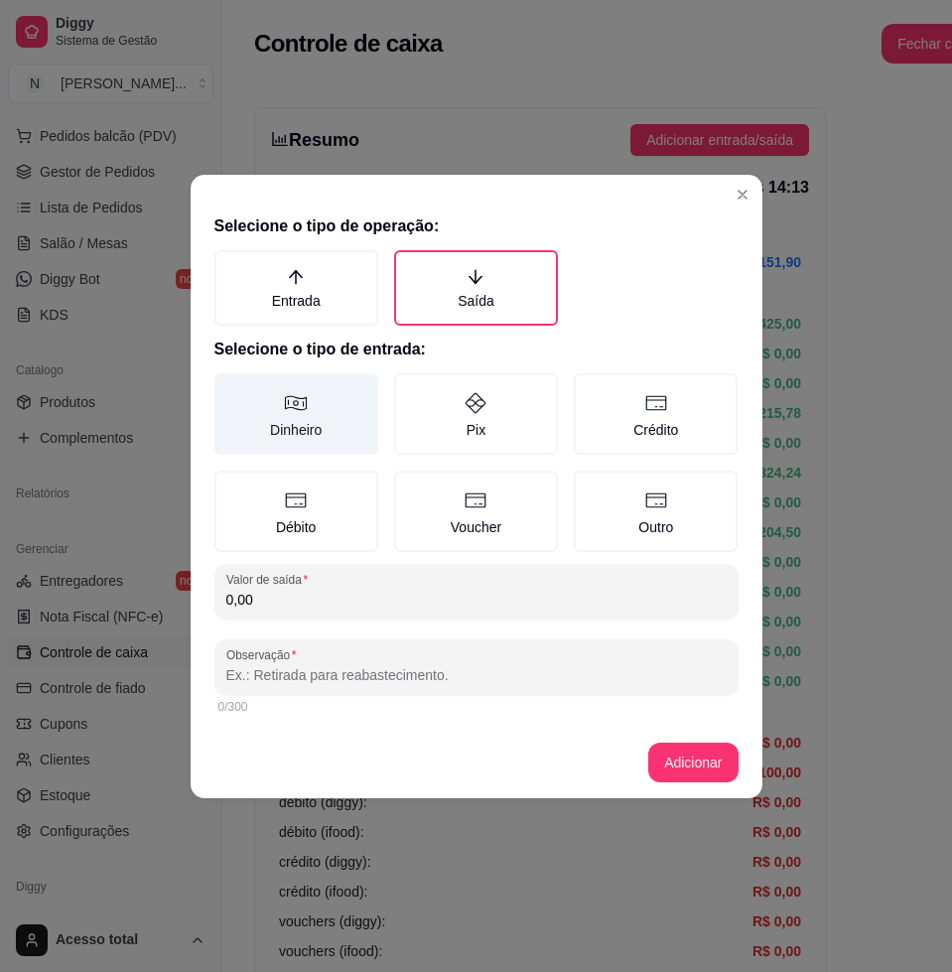
drag, startPoint x: 339, startPoint y: 412, endPoint x: 328, endPoint y: 457, distance: 46.0
click at [338, 413] on label "Dinheiro" at bounding box center [296, 413] width 164 height 81
click at [229, 388] on button "Dinheiro" at bounding box center [221, 380] width 16 height 16
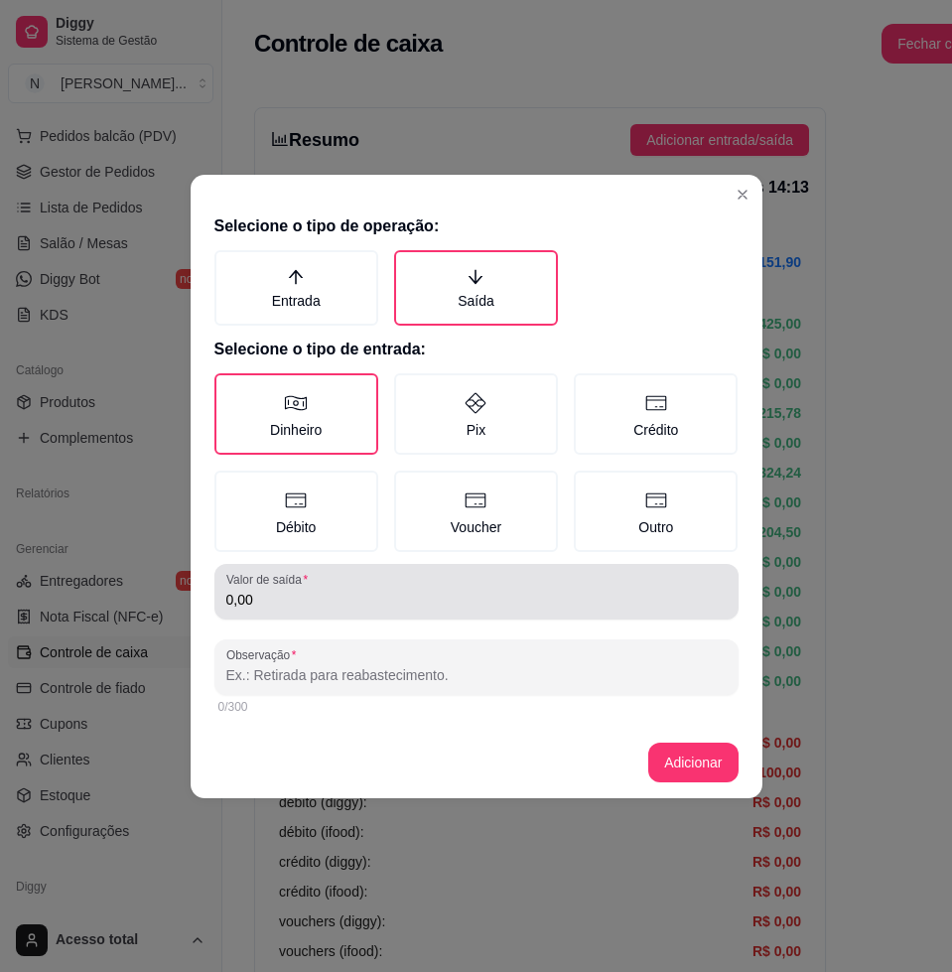
click at [353, 613] on div "Valor de saída 0,00" at bounding box center [476, 592] width 524 height 56
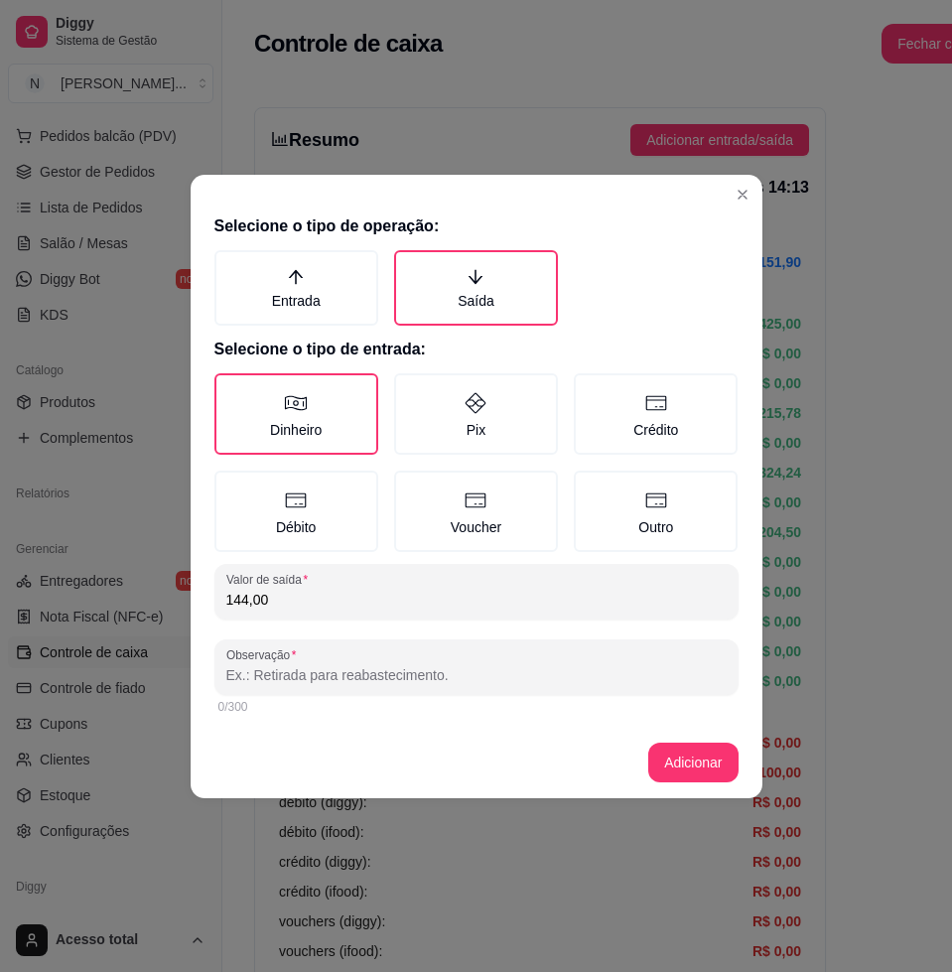
type input "144,00"
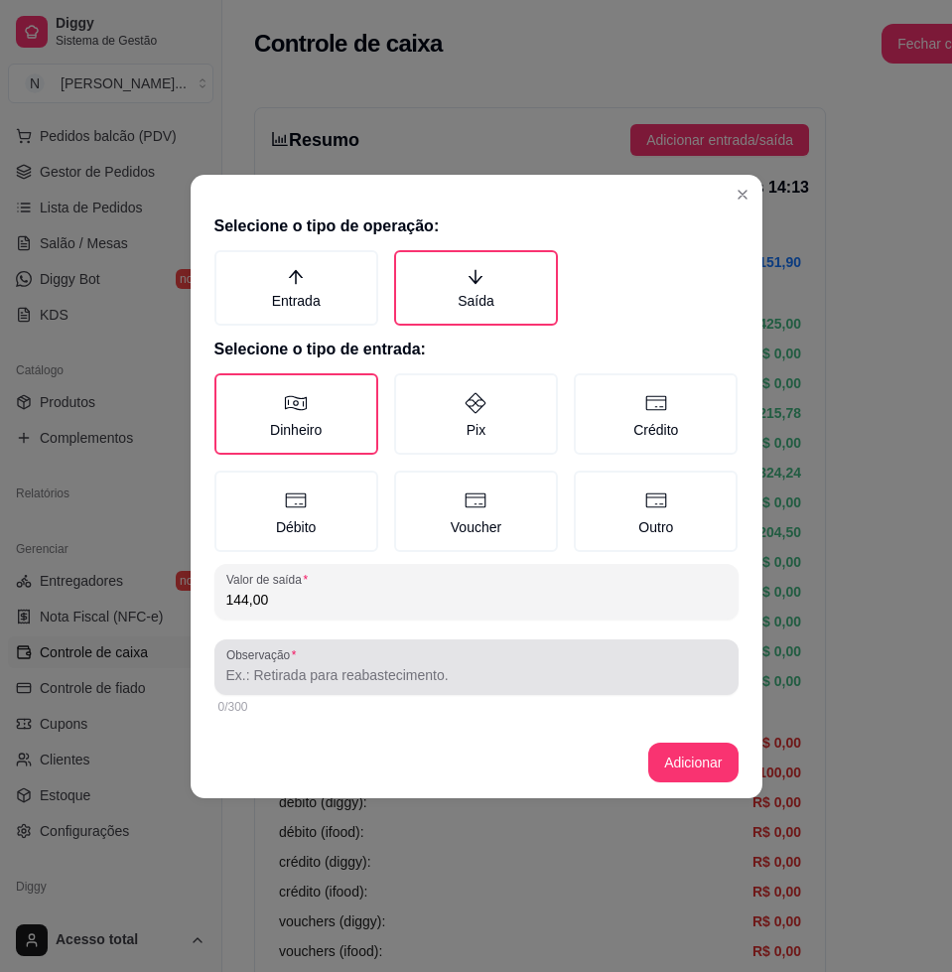
click at [391, 686] on div "Observação" at bounding box center [476, 667] width 524 height 56
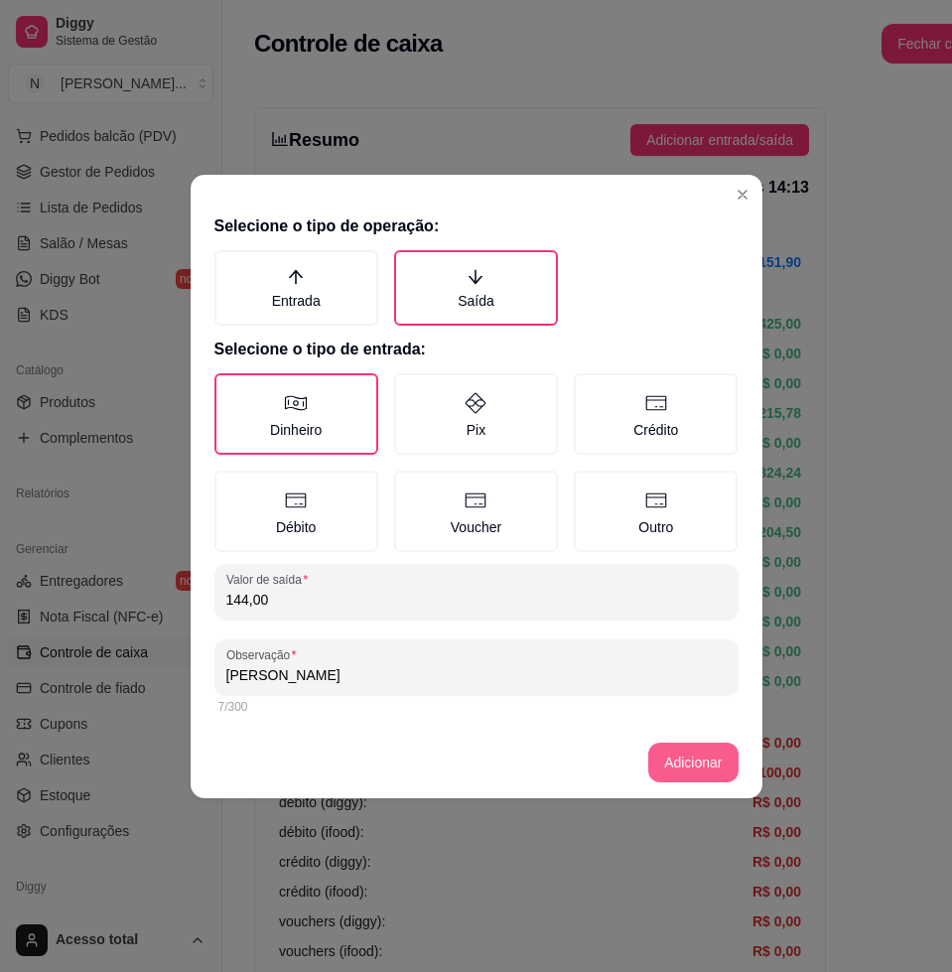
type input "[PERSON_NAME]"
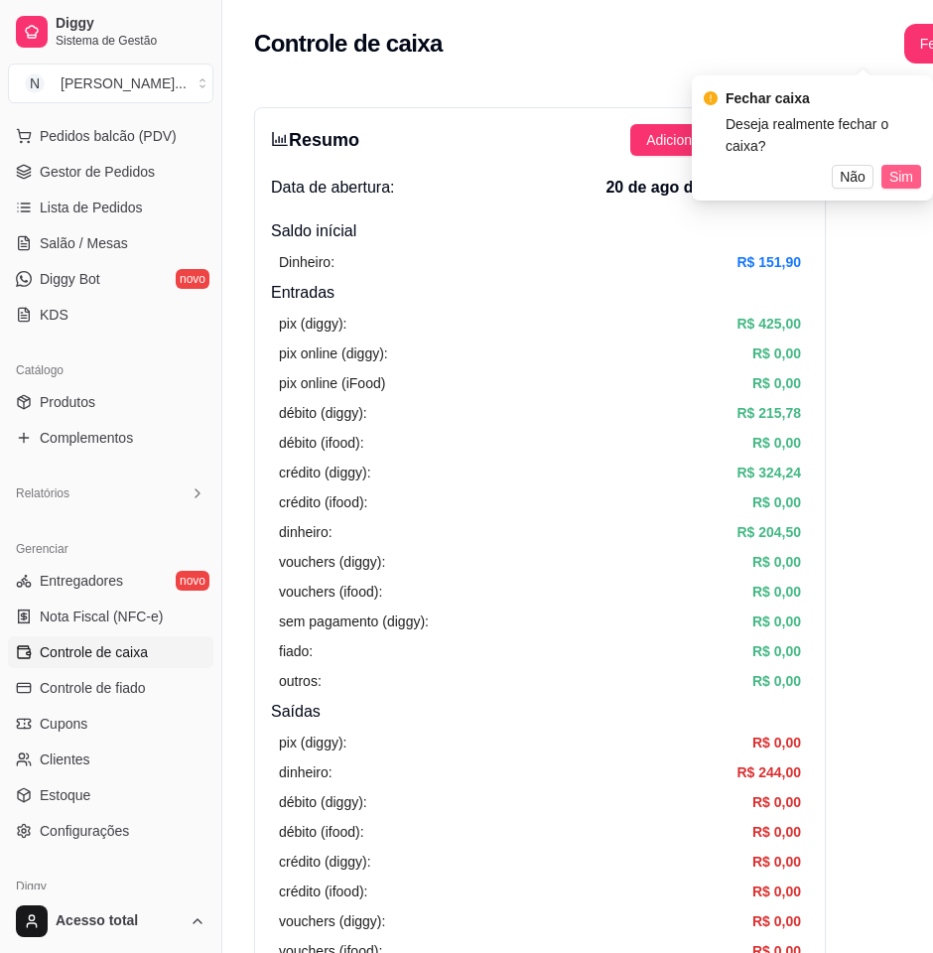
click at [900, 166] on span "Sim" at bounding box center [902, 177] width 24 height 22
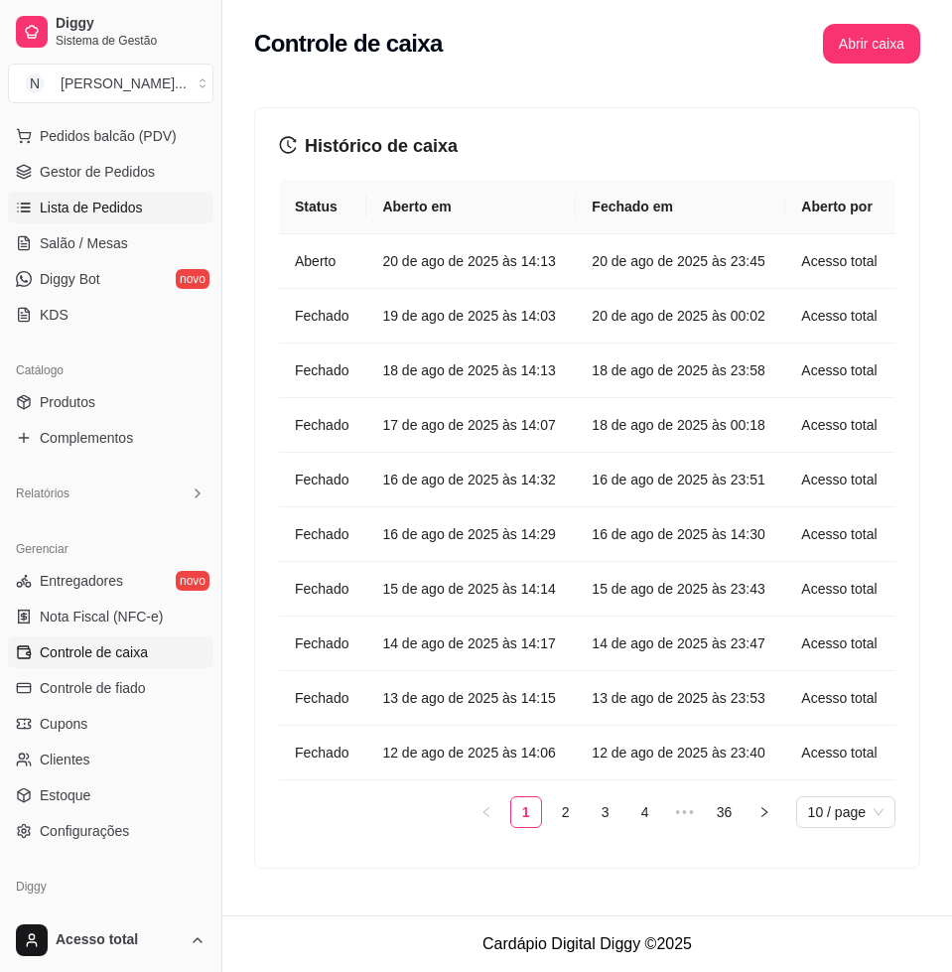
click at [72, 198] on span "Lista de Pedidos" at bounding box center [91, 208] width 103 height 20
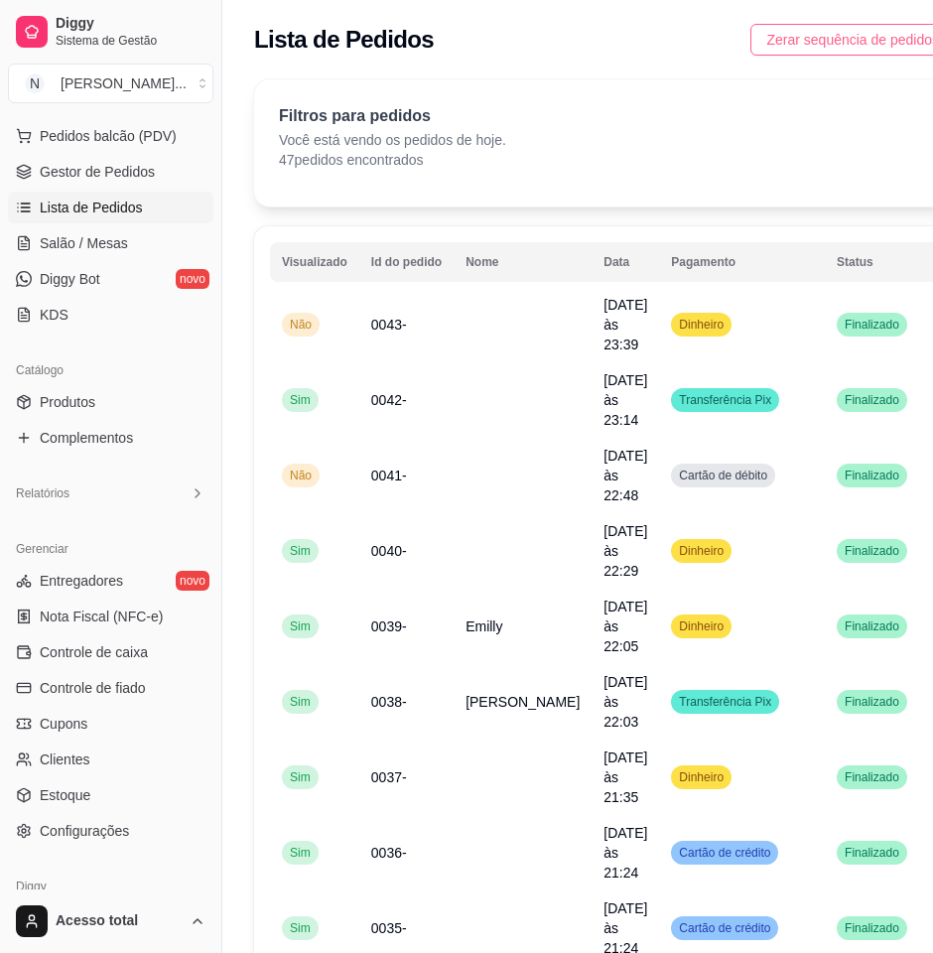
click at [812, 50] on span "Zerar sequência de pedidos" at bounding box center [853, 40] width 173 height 22
